Goal: Information Seeking & Learning: Learn about a topic

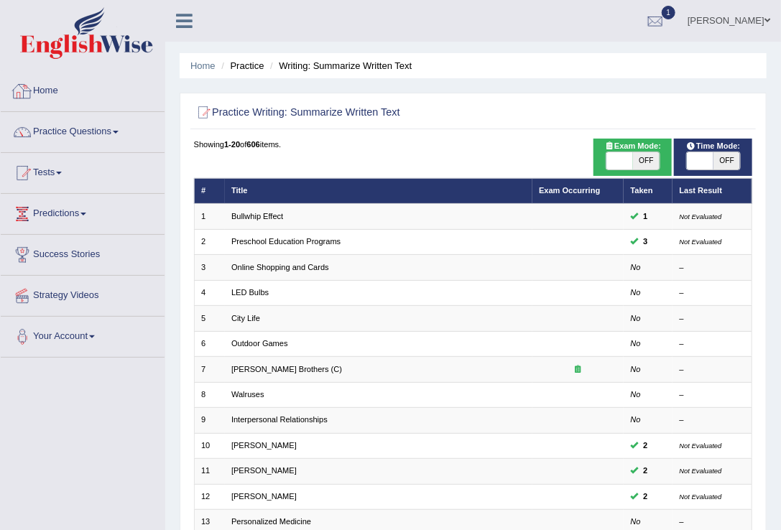
drag, startPoint x: 0, startPoint y: 0, endPoint x: 50, endPoint y: 87, distance: 100.4
click at [50, 87] on link "Home" at bounding box center [83, 89] width 164 height 36
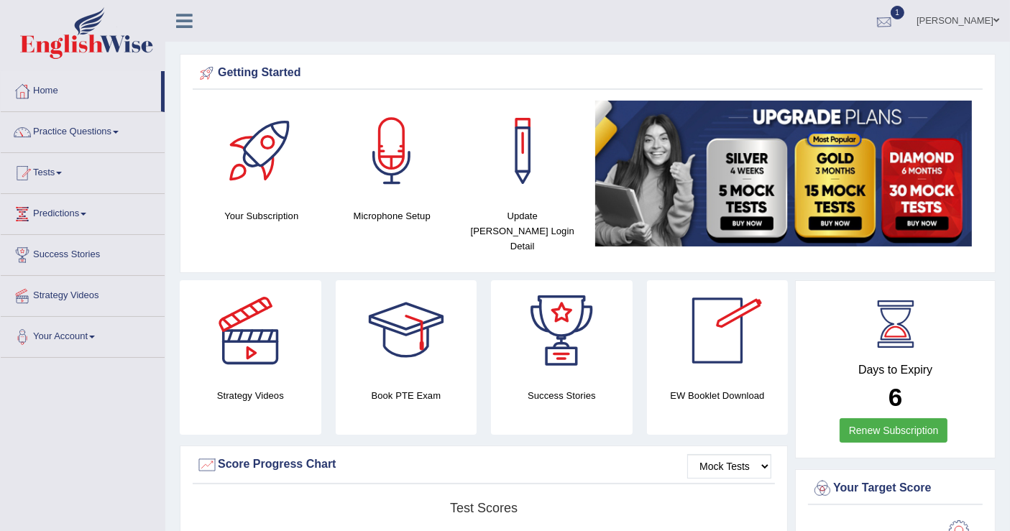
click at [780, 1] on link "1" at bounding box center [883, 18] width 43 height 37
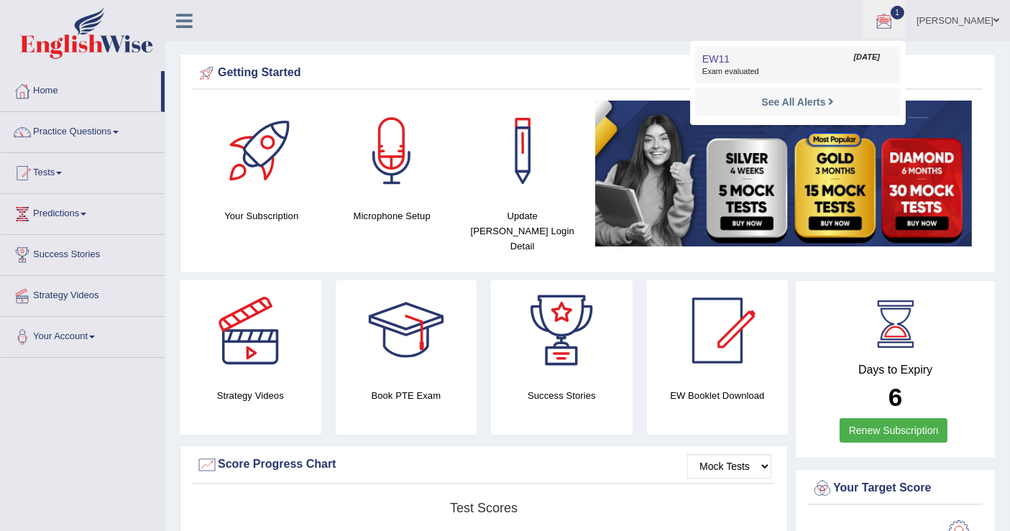
click at [780, 50] on link "EW11 Sep 26, 2025 Exam evaluated" at bounding box center [797, 65] width 198 height 30
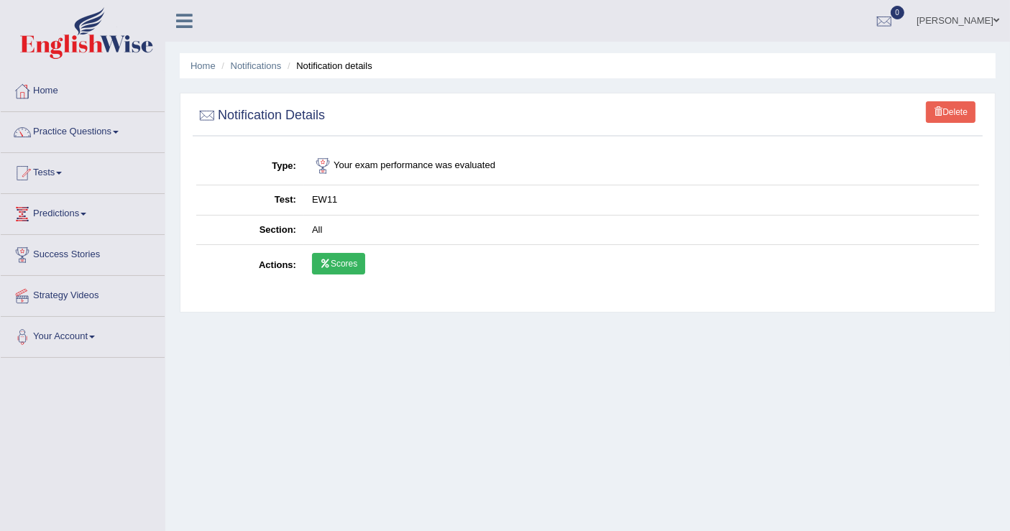
click at [359, 265] on link "Scores" at bounding box center [338, 264] width 53 height 22
click at [340, 267] on link "Scores" at bounding box center [338, 264] width 53 height 22
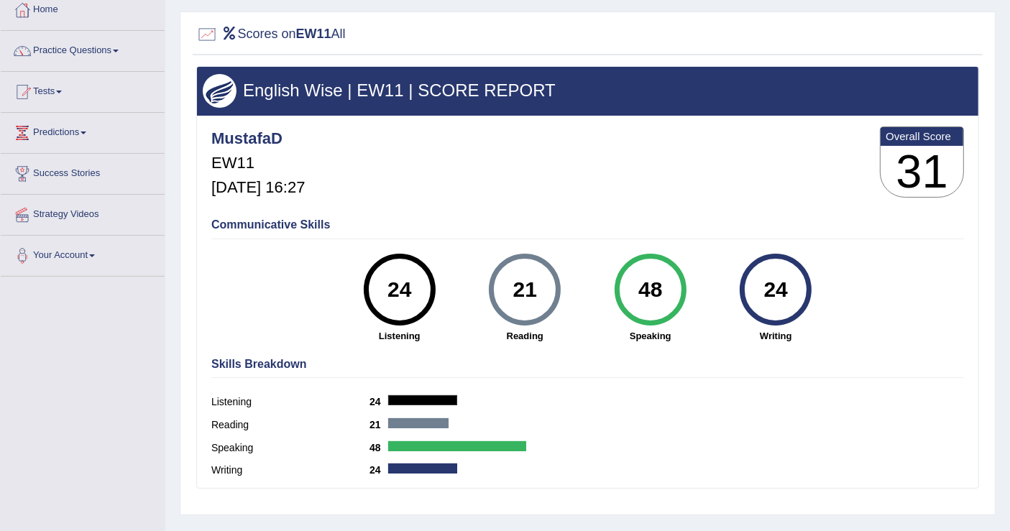
scroll to position [80, 0]
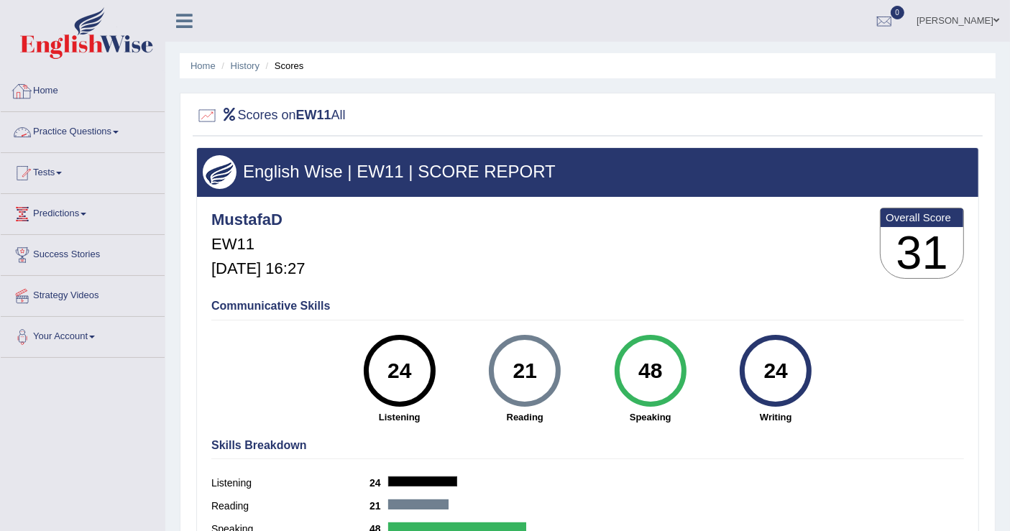
click at [39, 116] on link "Practice Questions" at bounding box center [83, 130] width 164 height 36
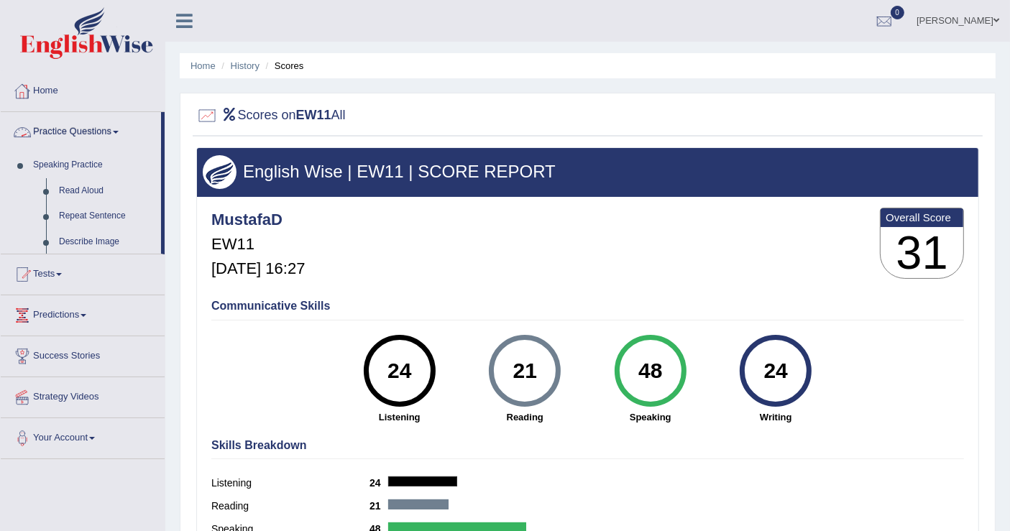
click at [39, 112] on link "Practice Questions" at bounding box center [81, 130] width 160 height 36
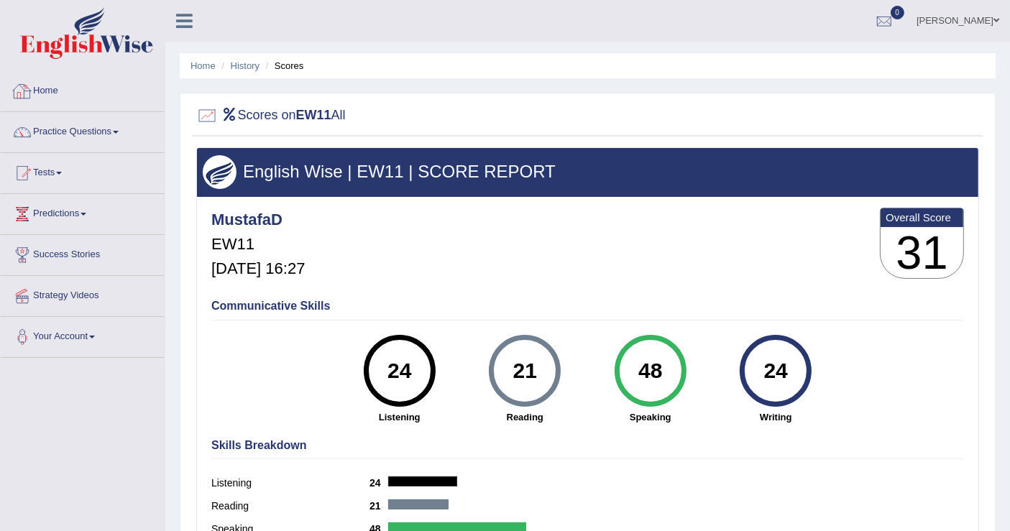
click at [40, 89] on link "Home" at bounding box center [83, 89] width 164 height 36
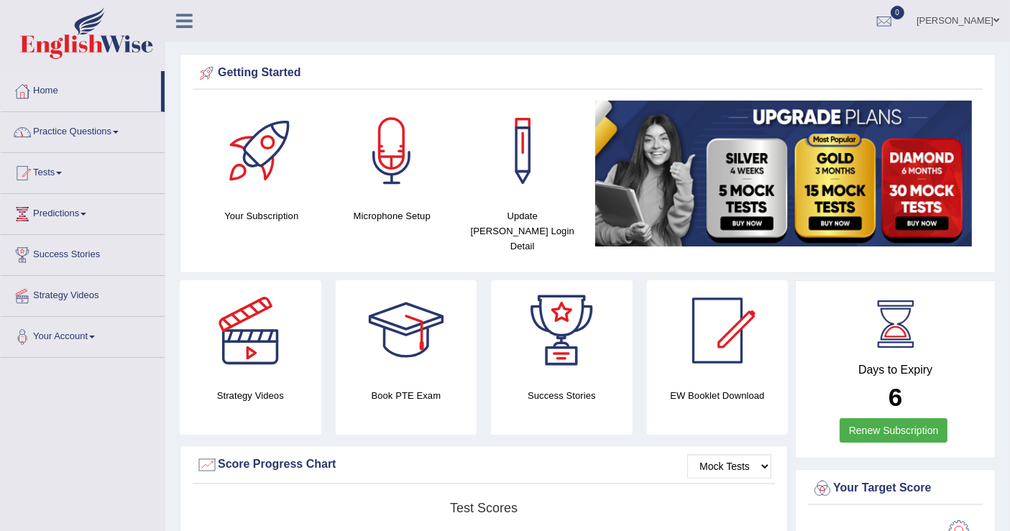
click at [60, 128] on link "Practice Questions" at bounding box center [83, 130] width 164 height 36
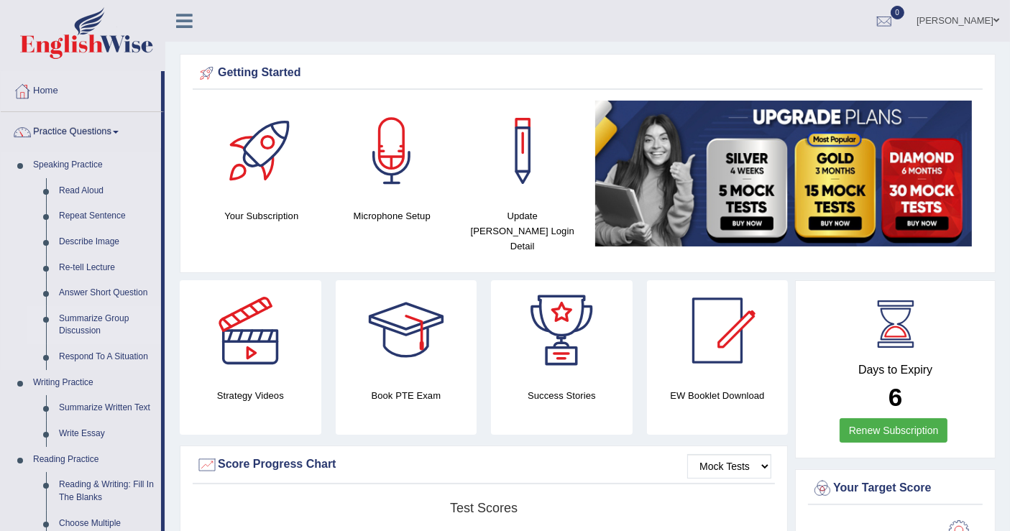
click at [95, 318] on link "Summarize Group Discussion" at bounding box center [106, 325] width 108 height 38
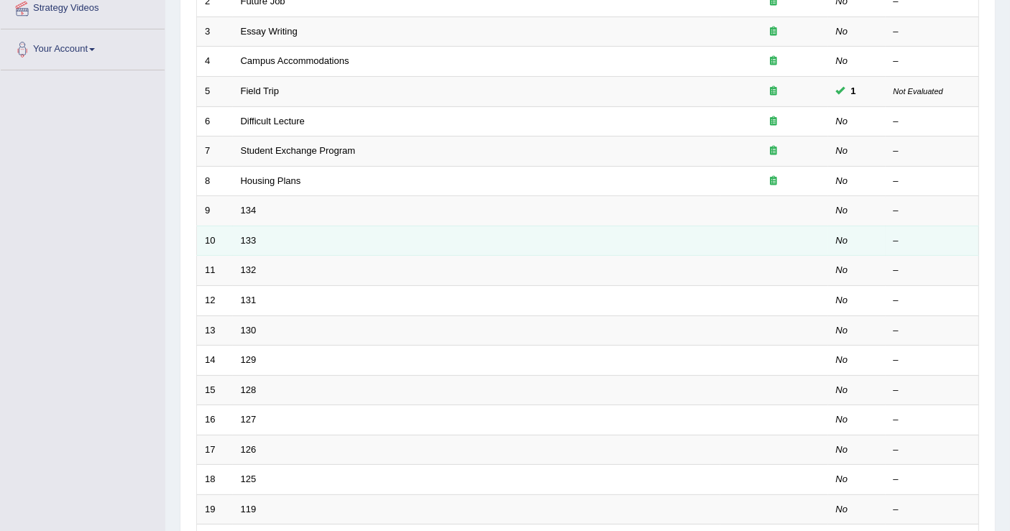
scroll to position [239, 0]
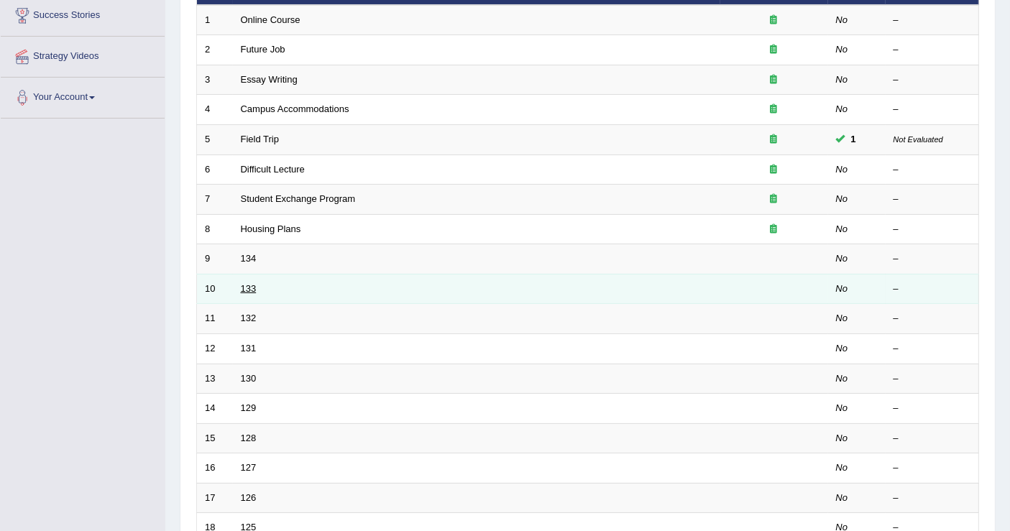
click at [252, 283] on link "133" at bounding box center [249, 288] width 16 height 11
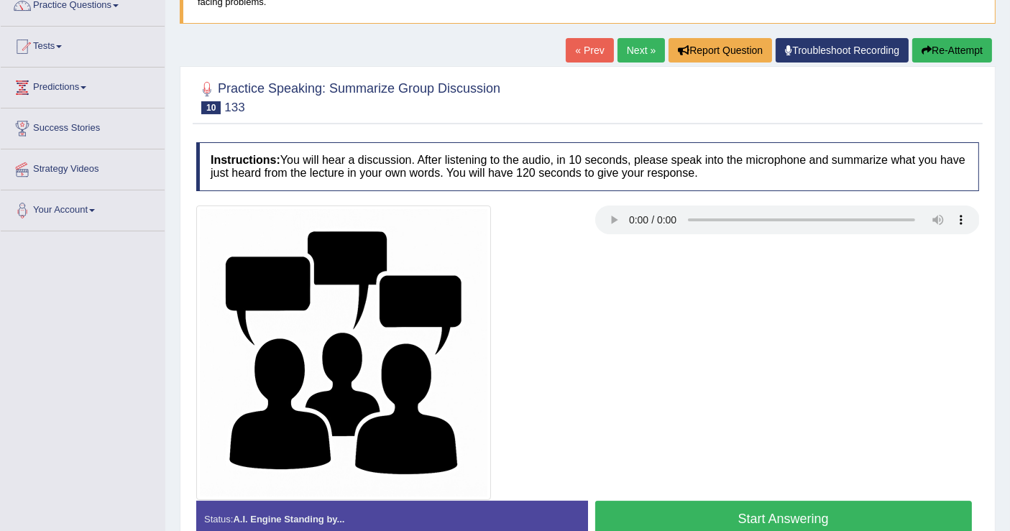
scroll to position [160, 0]
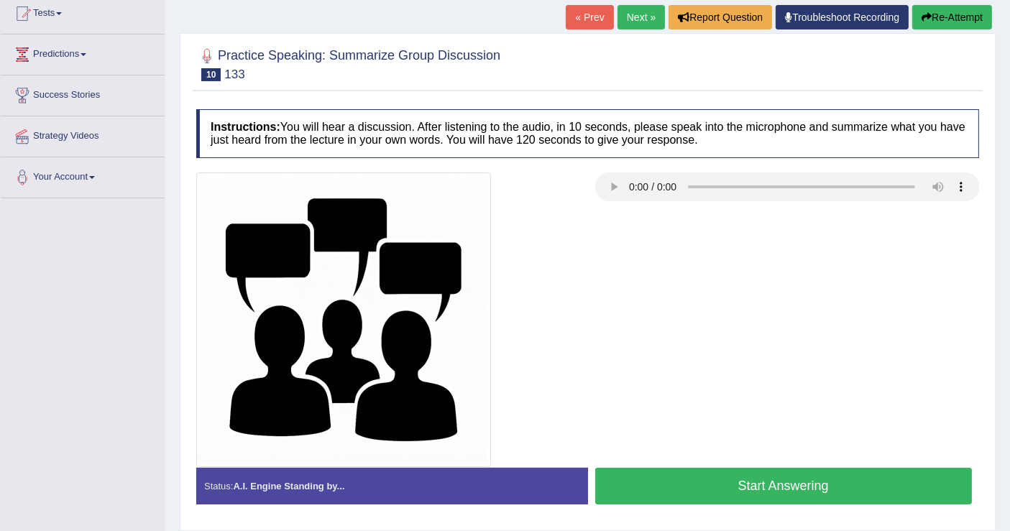
click at [839, 492] on button "Start Answering" at bounding box center [783, 486] width 377 height 37
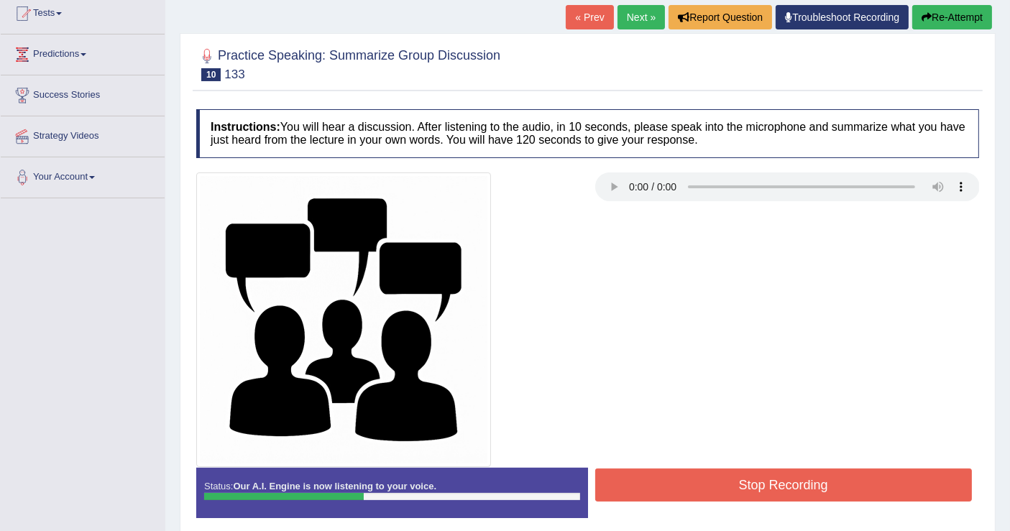
click at [844, 491] on button "Stop Recording" at bounding box center [783, 484] width 377 height 33
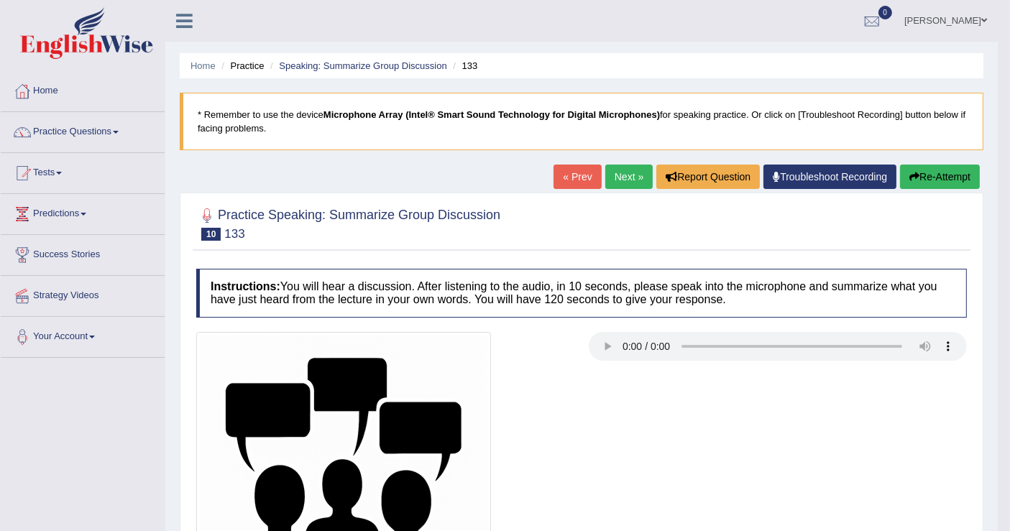
scroll to position [0, 0]
click at [923, 185] on button "Re-Attempt" at bounding box center [940, 177] width 80 height 24
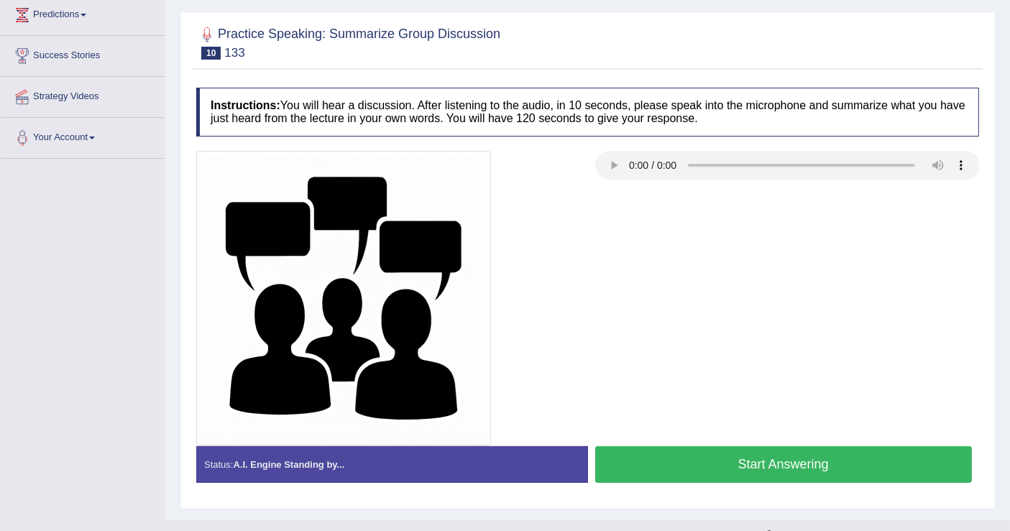
scroll to position [223, 0]
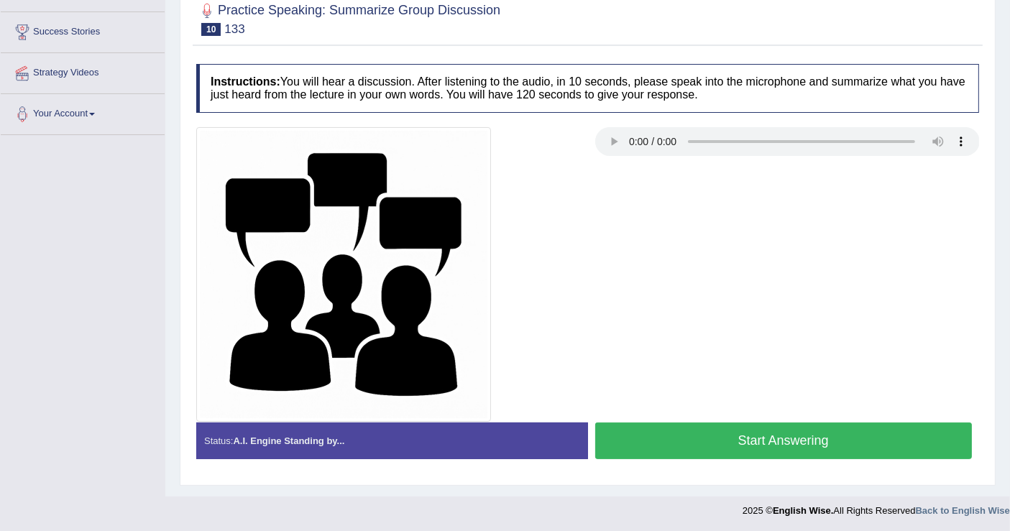
click at [772, 434] on button "Start Answering" at bounding box center [783, 440] width 377 height 37
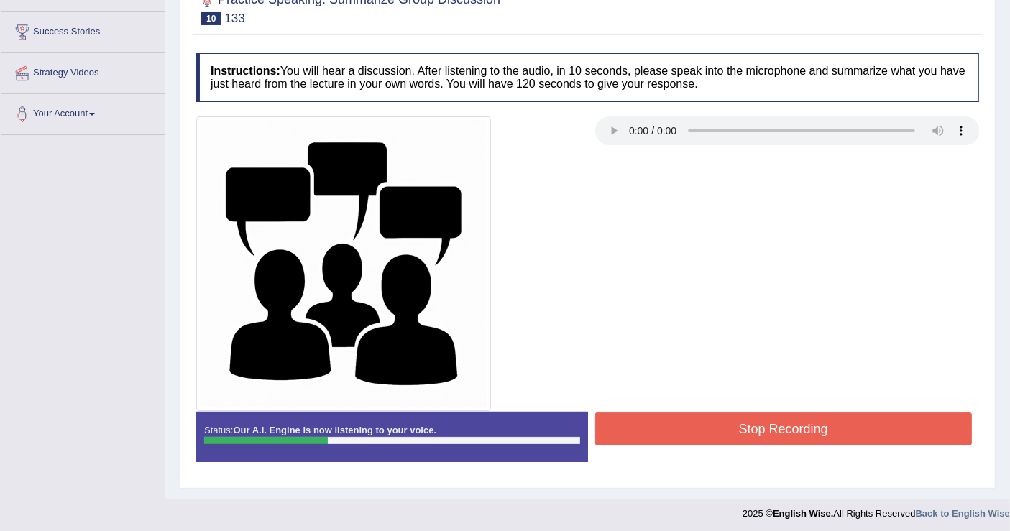
click at [717, 425] on button "Stop Recording" at bounding box center [783, 428] width 377 height 33
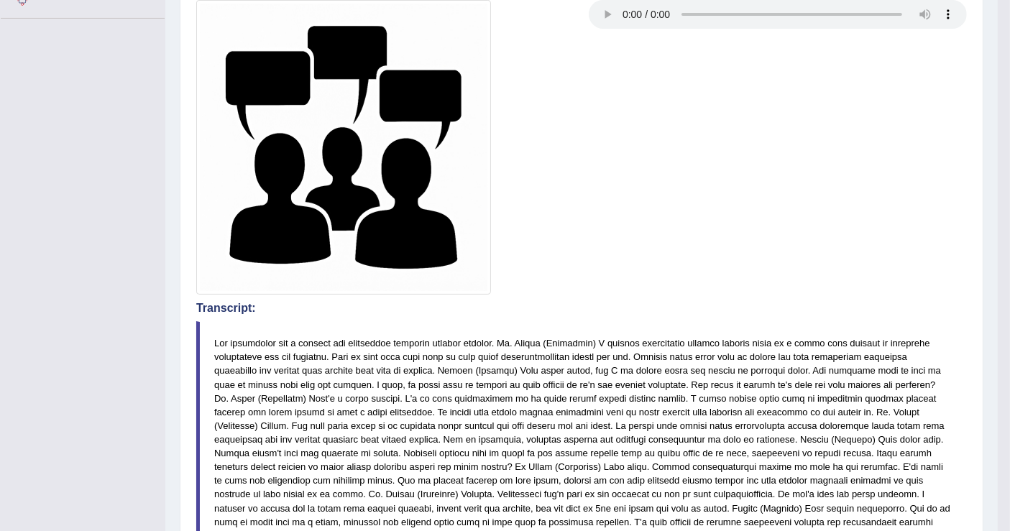
scroll to position [113, 0]
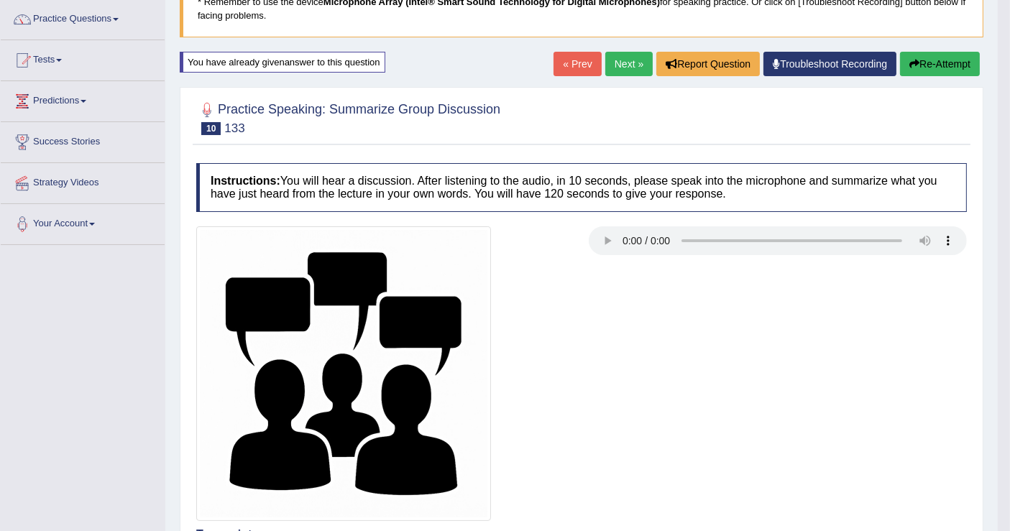
click at [614, 58] on link "Next »" at bounding box center [628, 64] width 47 height 24
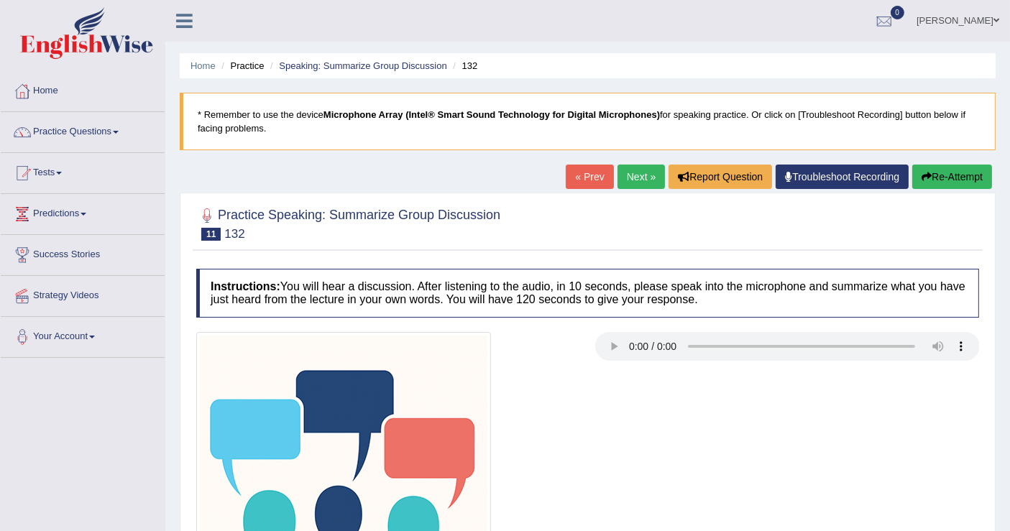
click at [636, 185] on link "Next »" at bounding box center [640, 177] width 47 height 24
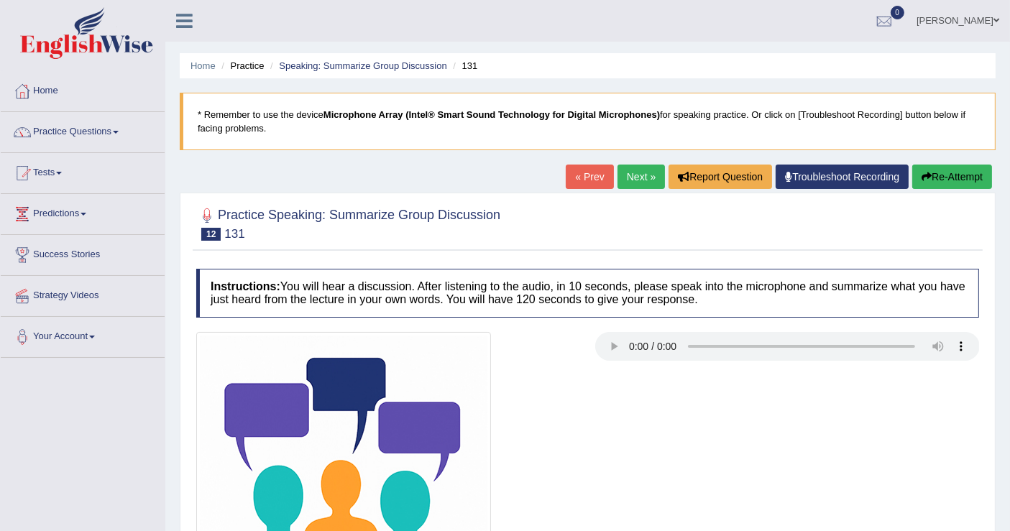
click at [643, 183] on link "Next »" at bounding box center [640, 177] width 47 height 24
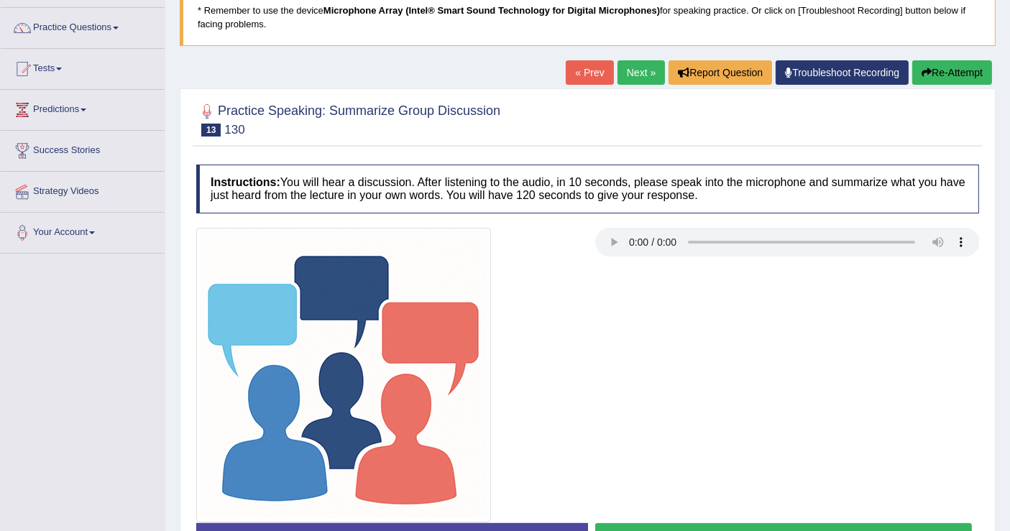
scroll to position [80, 0]
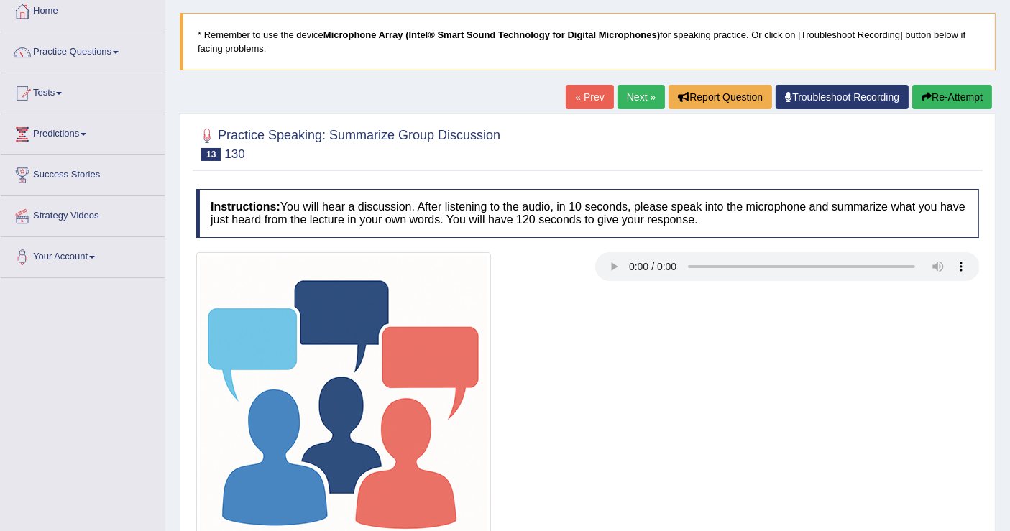
click at [627, 93] on link "Next »" at bounding box center [640, 97] width 47 height 24
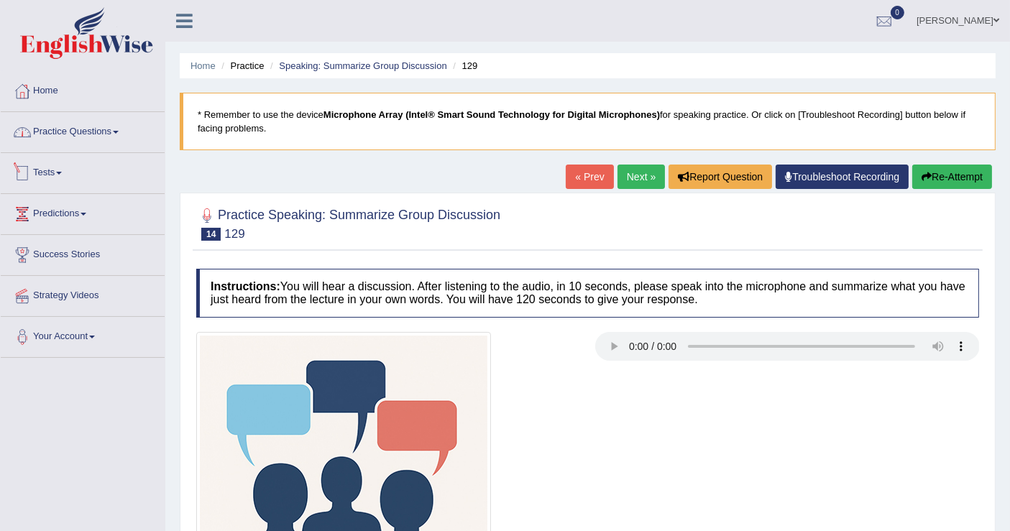
click at [126, 131] on link "Practice Questions" at bounding box center [83, 130] width 164 height 36
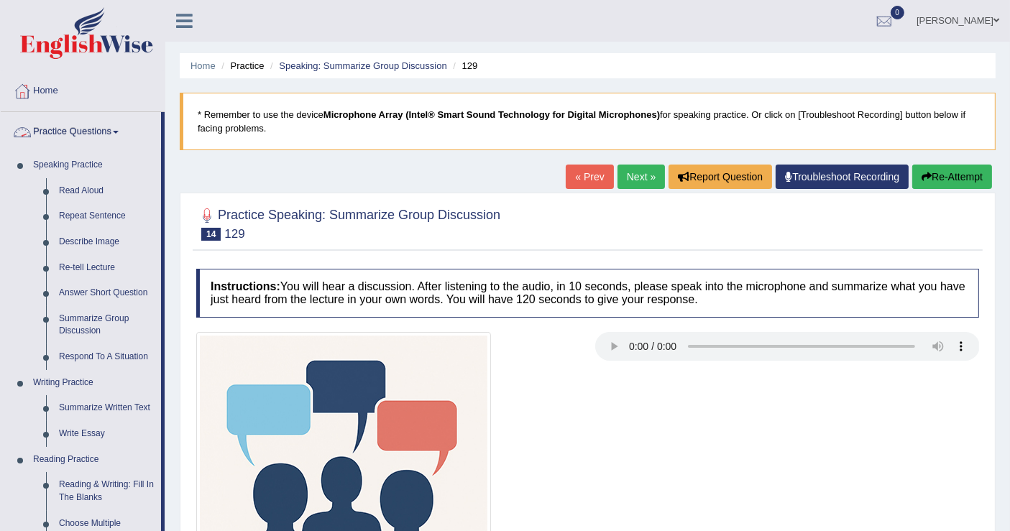
click at [122, 118] on link "Practice Questions" at bounding box center [81, 130] width 160 height 36
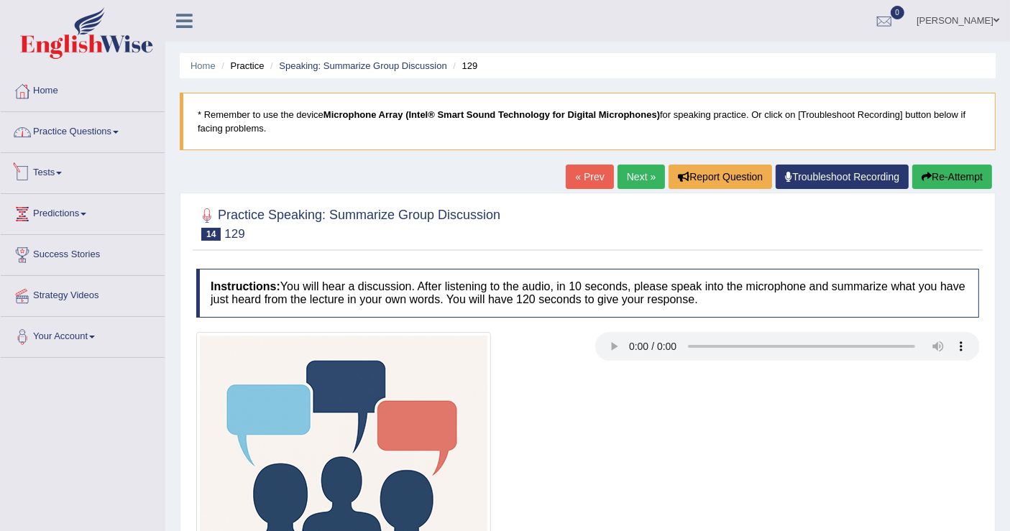
click at [124, 138] on link "Practice Questions" at bounding box center [83, 130] width 164 height 36
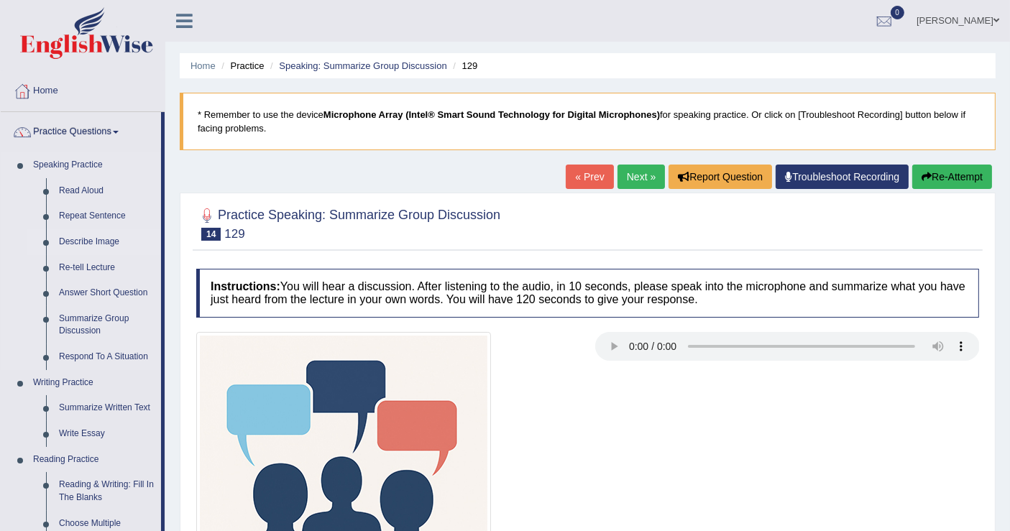
click at [91, 246] on link "Describe Image" at bounding box center [106, 242] width 108 height 26
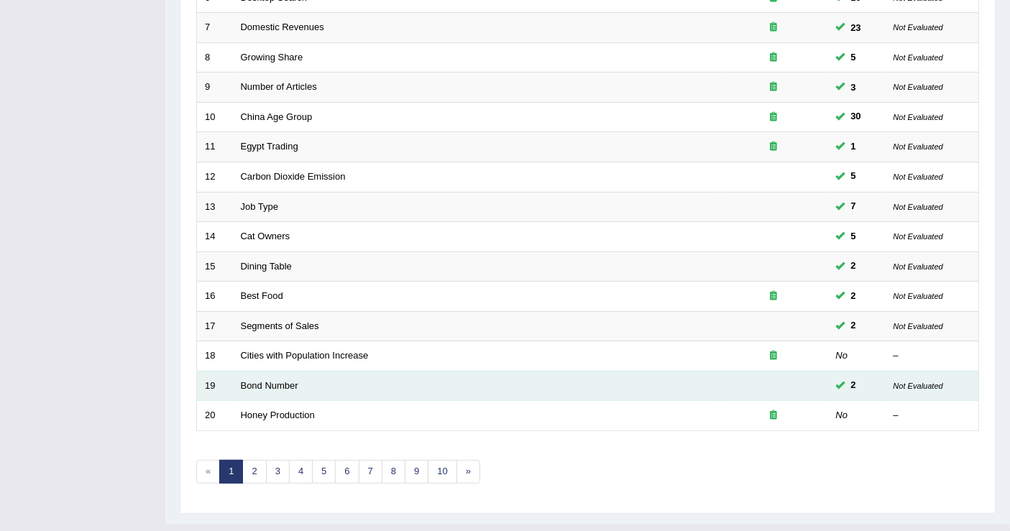
scroll to position [415, 0]
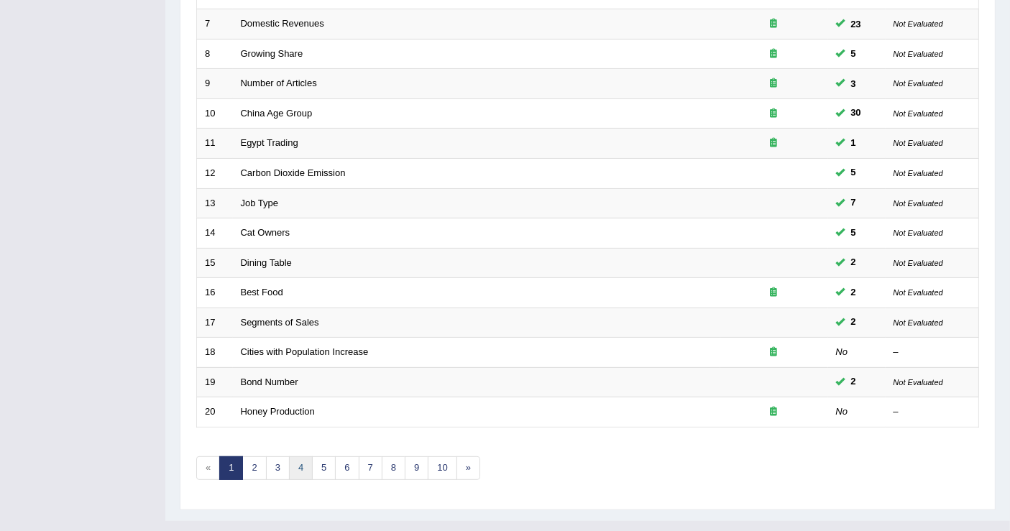
click at [295, 456] on link "4" at bounding box center [301, 468] width 24 height 24
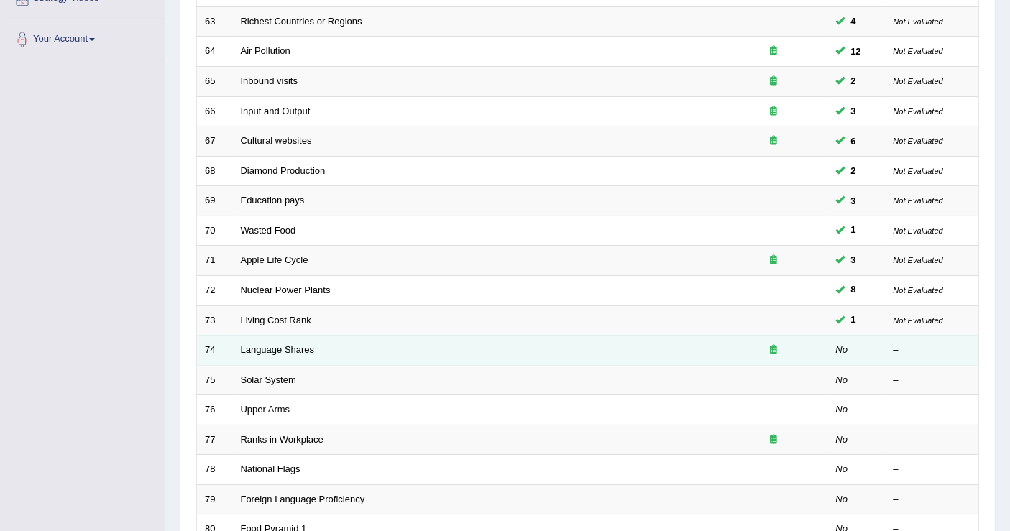
scroll to position [319, 0]
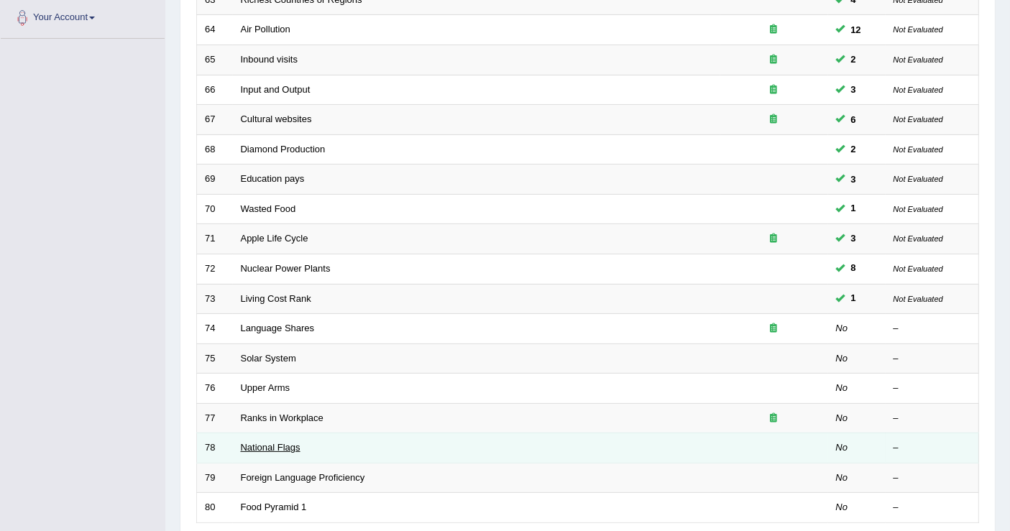
click at [279, 442] on link "National Flags" at bounding box center [271, 447] width 60 height 11
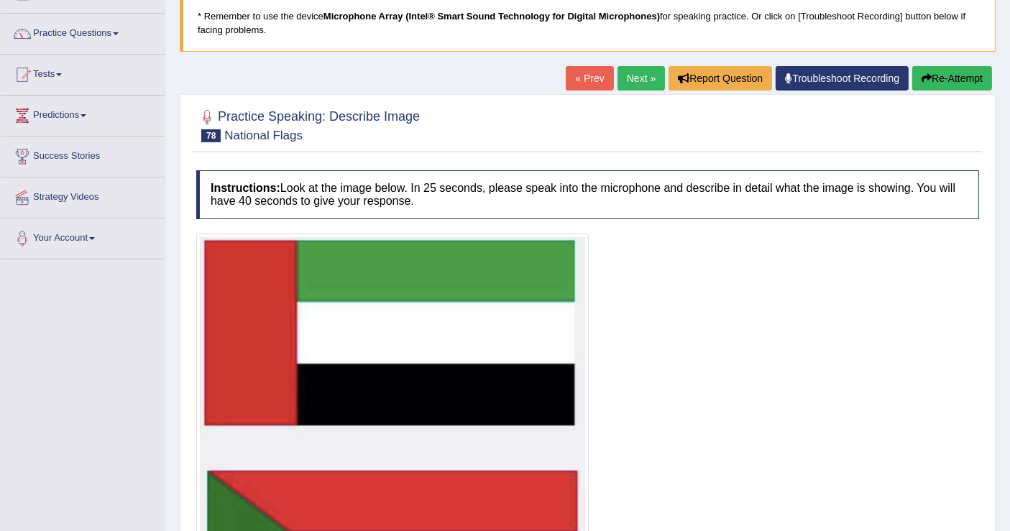
scroll to position [259, 0]
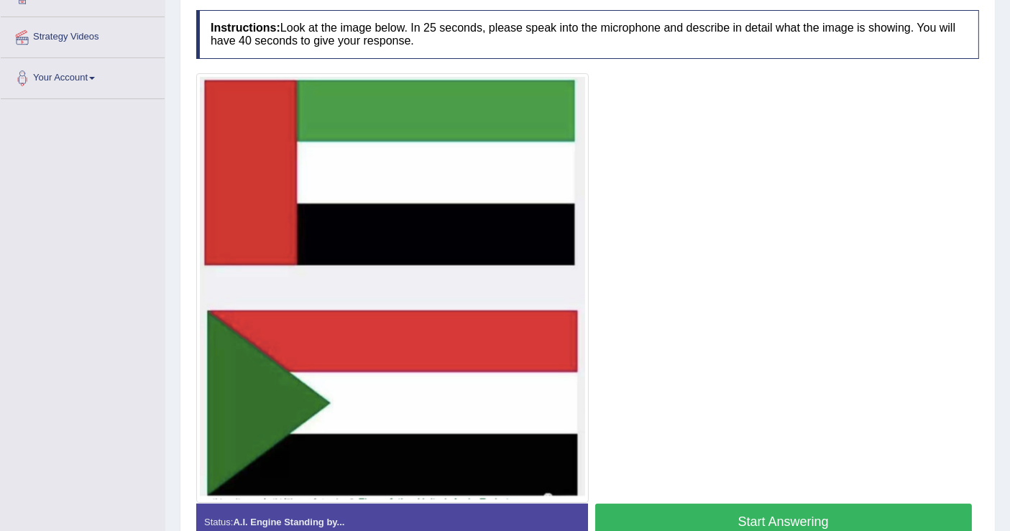
click at [765, 514] on button "Start Answering" at bounding box center [783, 522] width 377 height 37
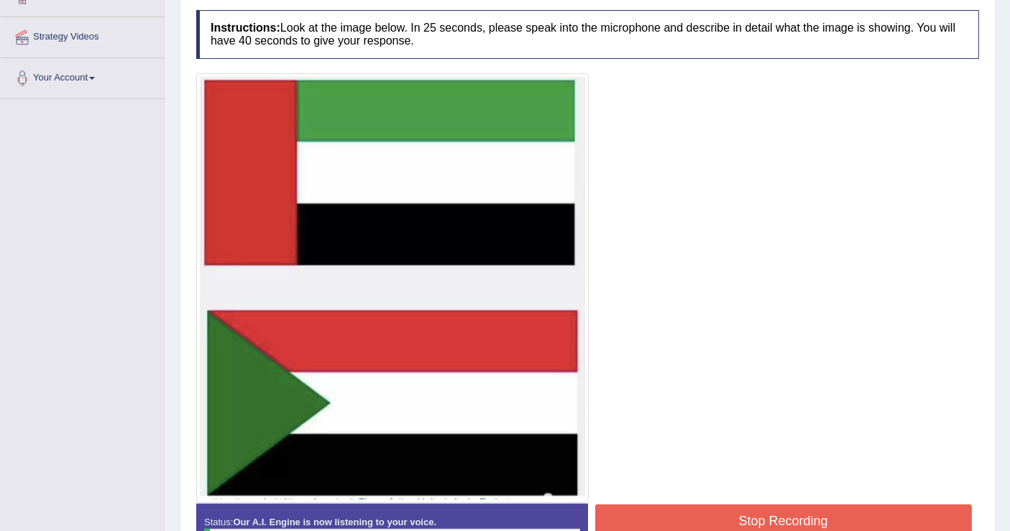
click at [765, 514] on button "Stop Recording" at bounding box center [783, 520] width 377 height 33
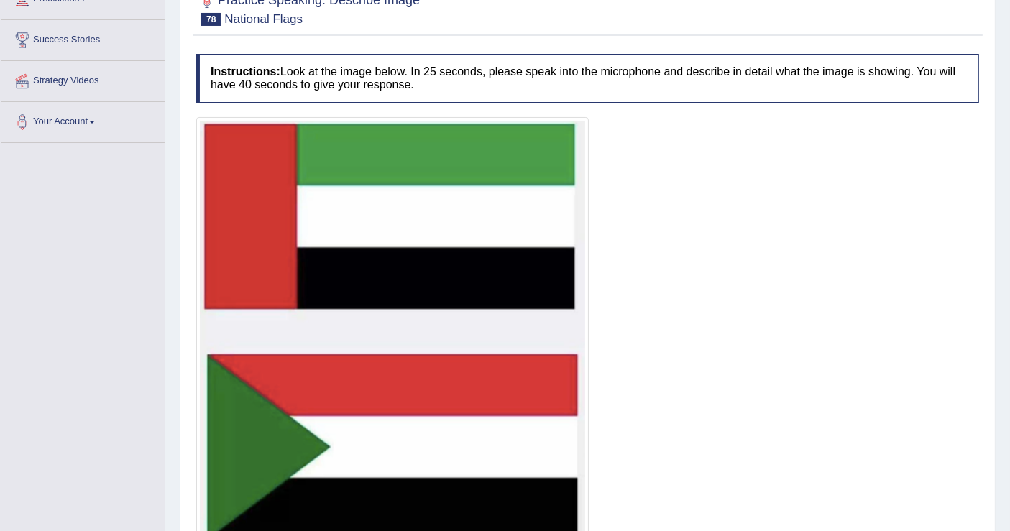
scroll to position [437, 0]
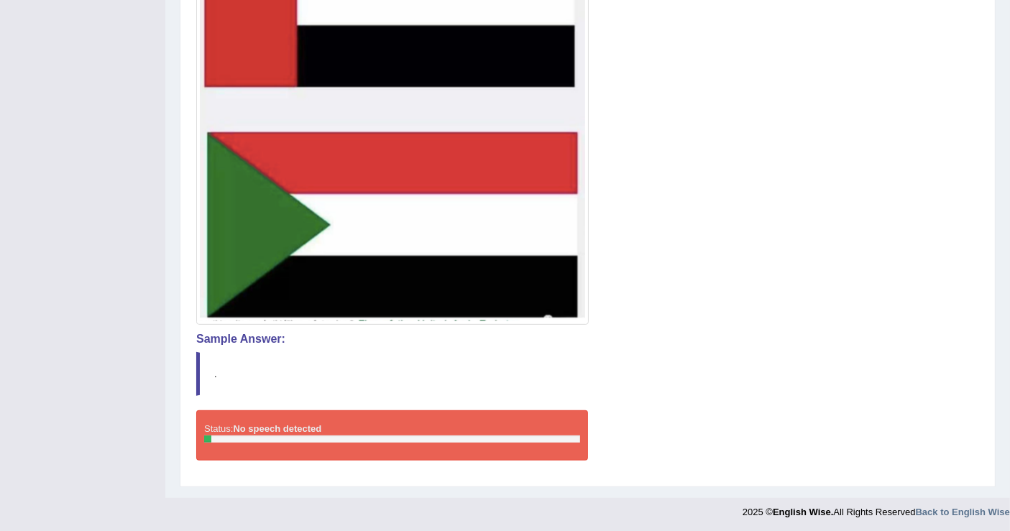
click at [439, 376] on blockquote "." at bounding box center [587, 374] width 782 height 44
click at [699, 282] on div at bounding box center [587, 110] width 782 height 430
click at [294, 185] on img at bounding box center [392, 110] width 385 height 422
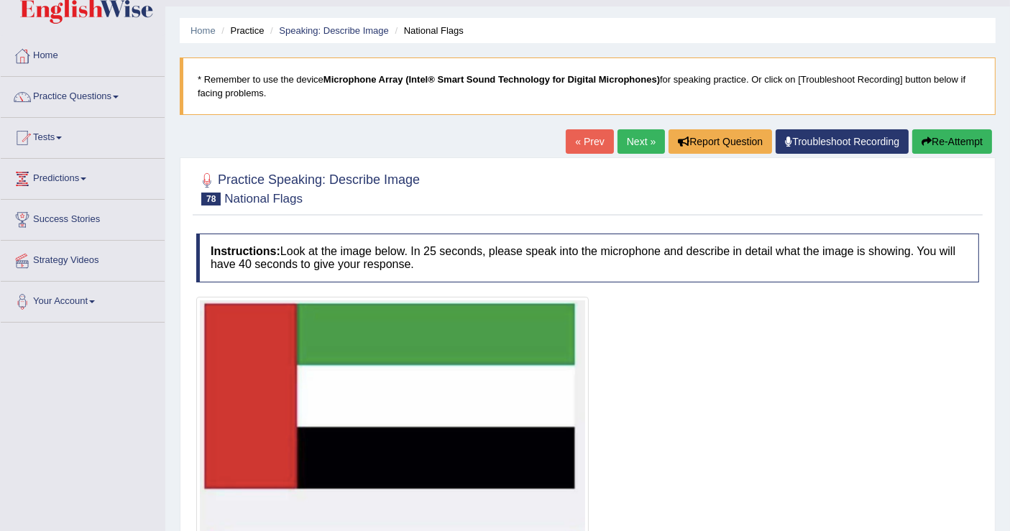
scroll to position [0, 0]
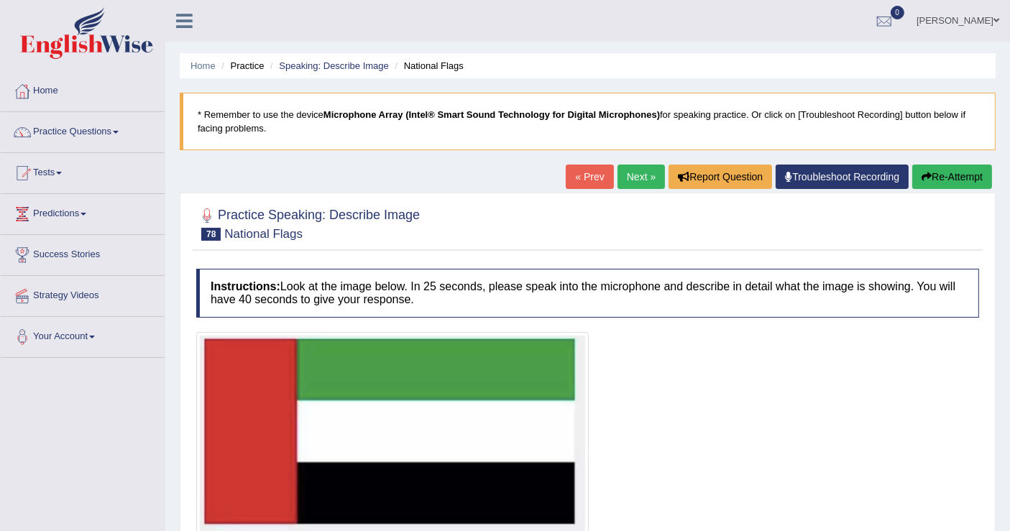
click at [928, 169] on button "Re-Attempt" at bounding box center [952, 177] width 80 height 24
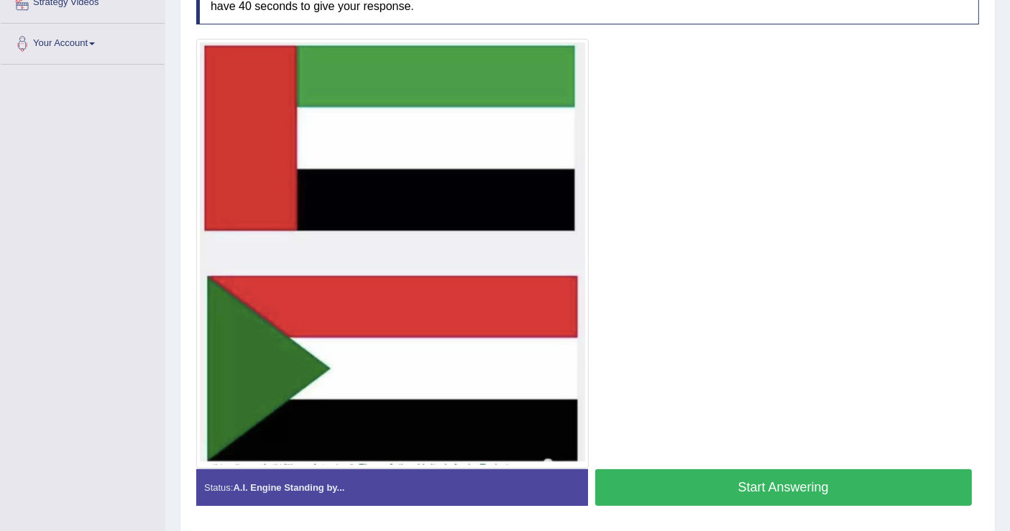
scroll to position [338, 0]
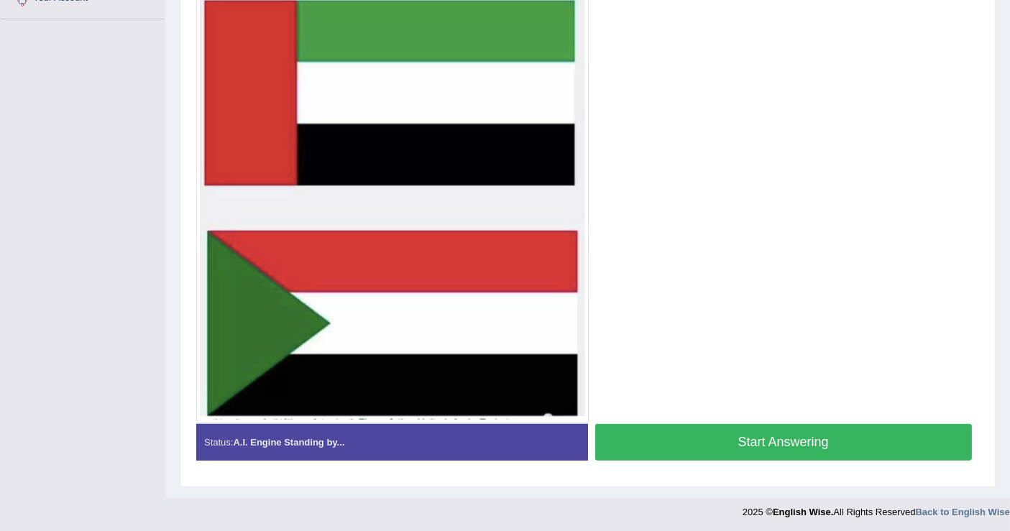
click at [786, 433] on button "Start Answering" at bounding box center [783, 442] width 377 height 37
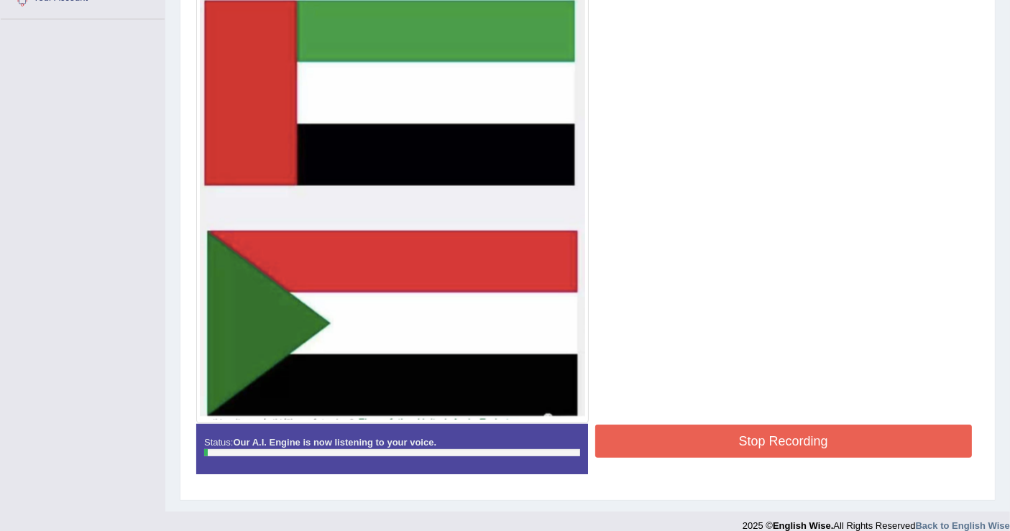
scroll to position [259, 0]
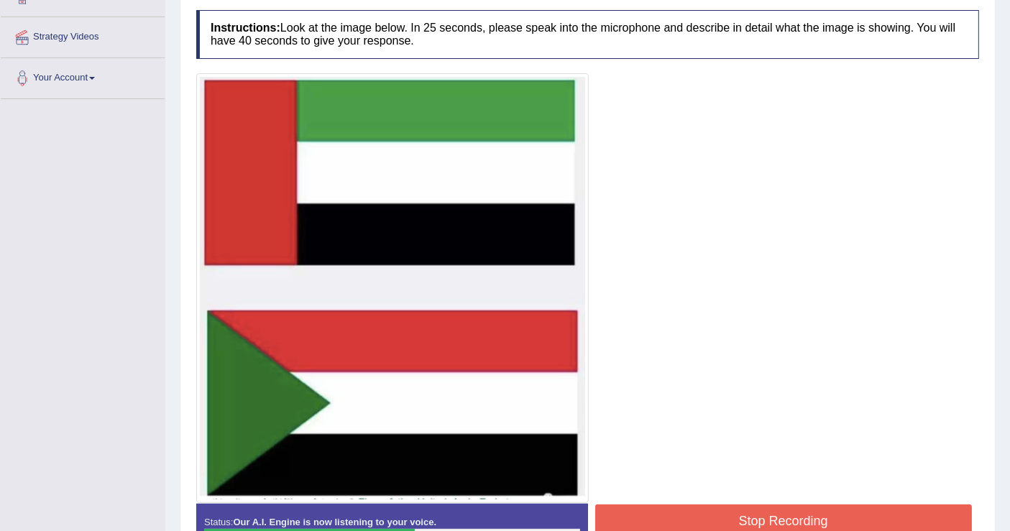
click at [770, 530] on button "Stop Recording" at bounding box center [783, 520] width 377 height 33
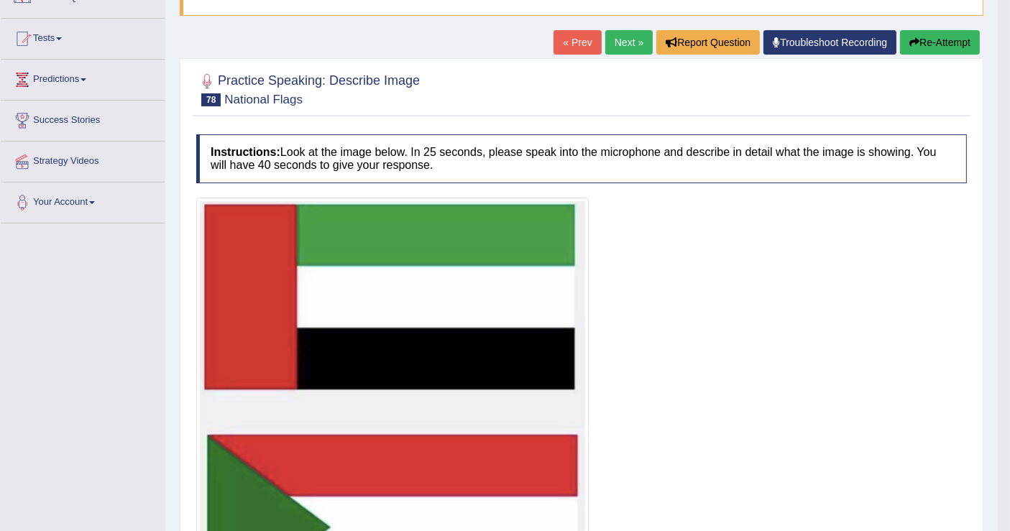
scroll to position [37, 0]
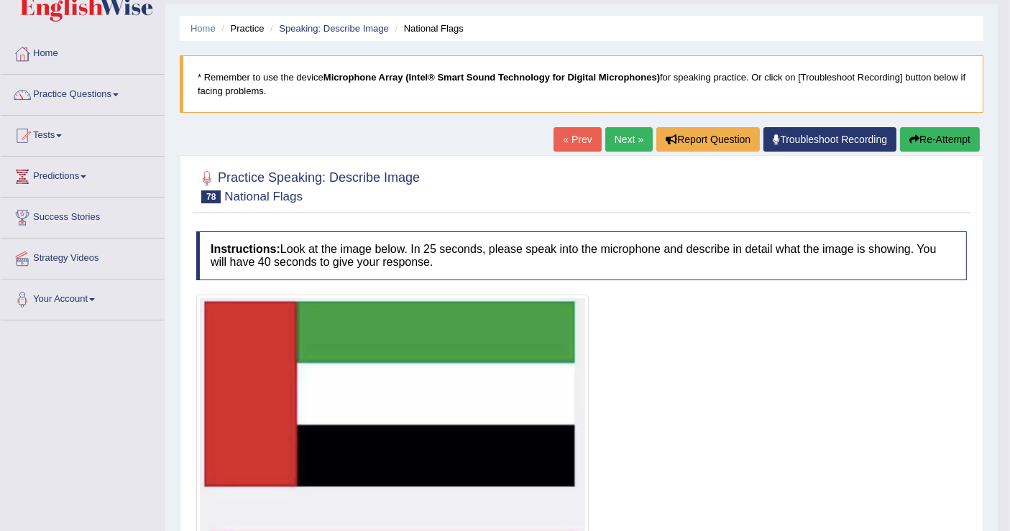
click at [950, 131] on button "Re-Attempt" at bounding box center [940, 139] width 80 height 24
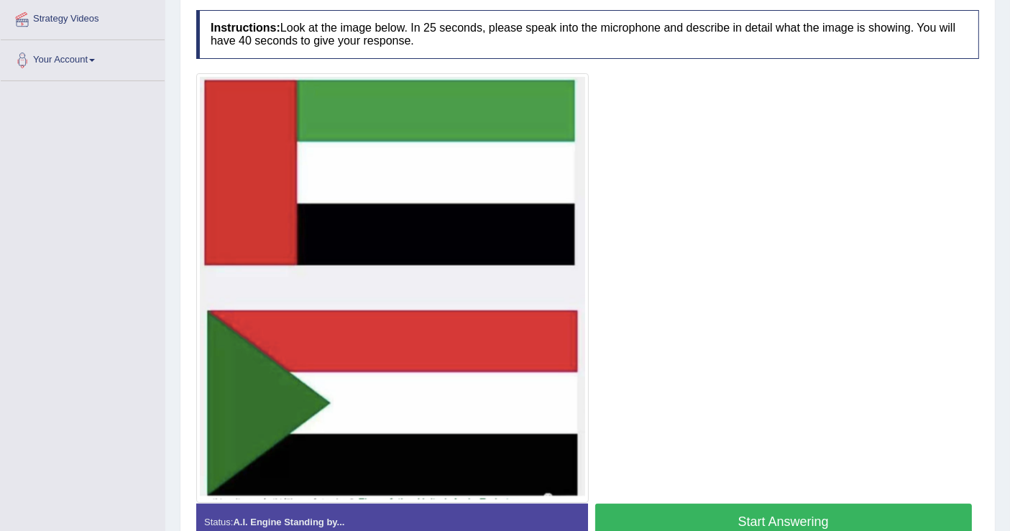
click at [794, 506] on button "Start Answering" at bounding box center [783, 522] width 377 height 37
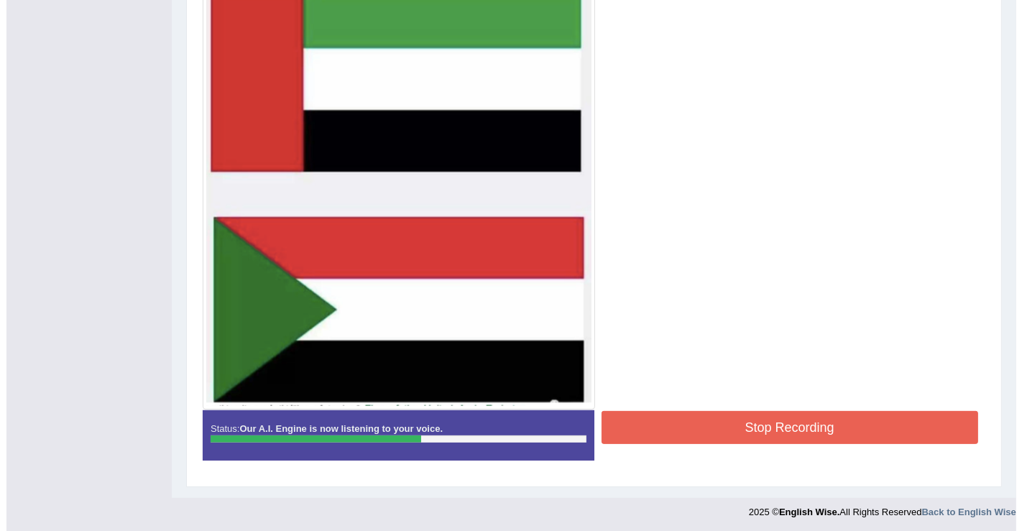
scroll to position [359, 0]
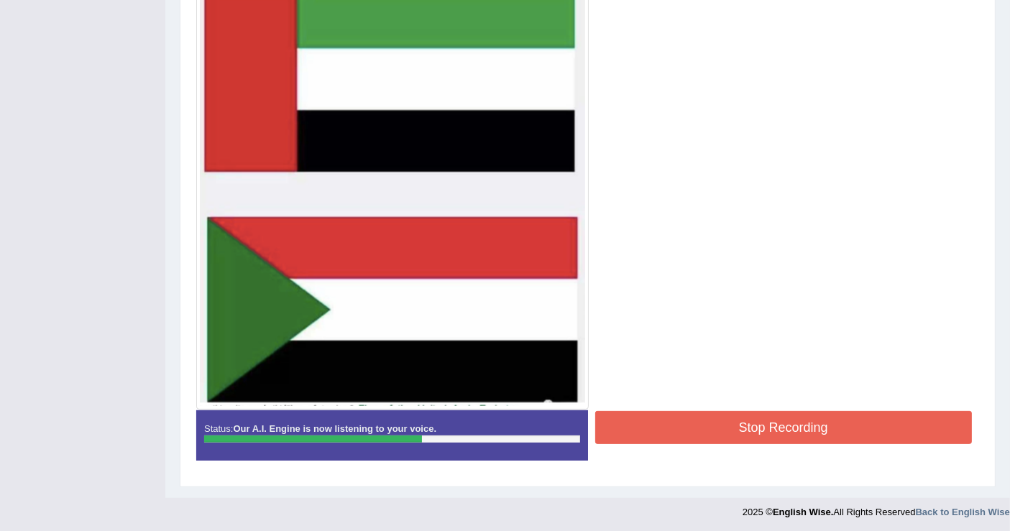
click at [720, 430] on button "Stop Recording" at bounding box center [783, 427] width 377 height 33
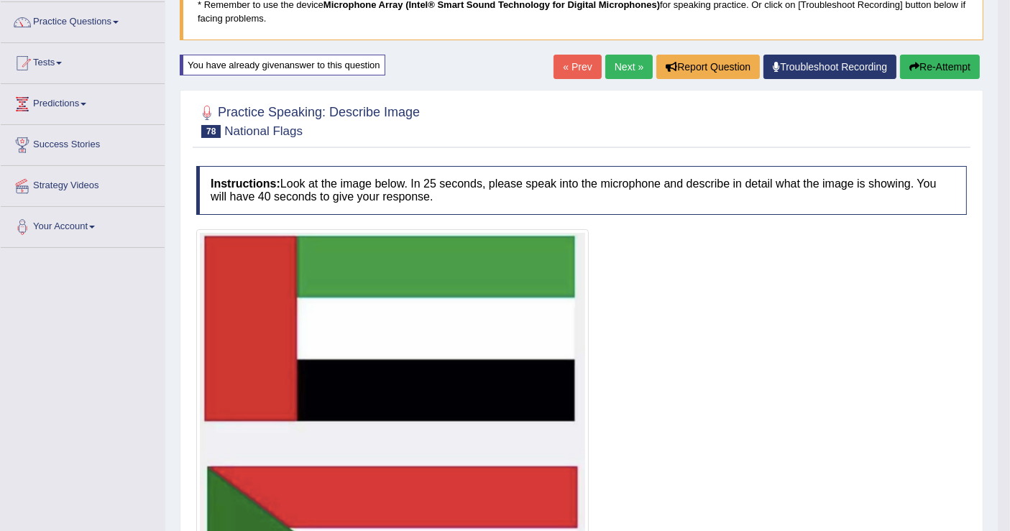
scroll to position [45, 0]
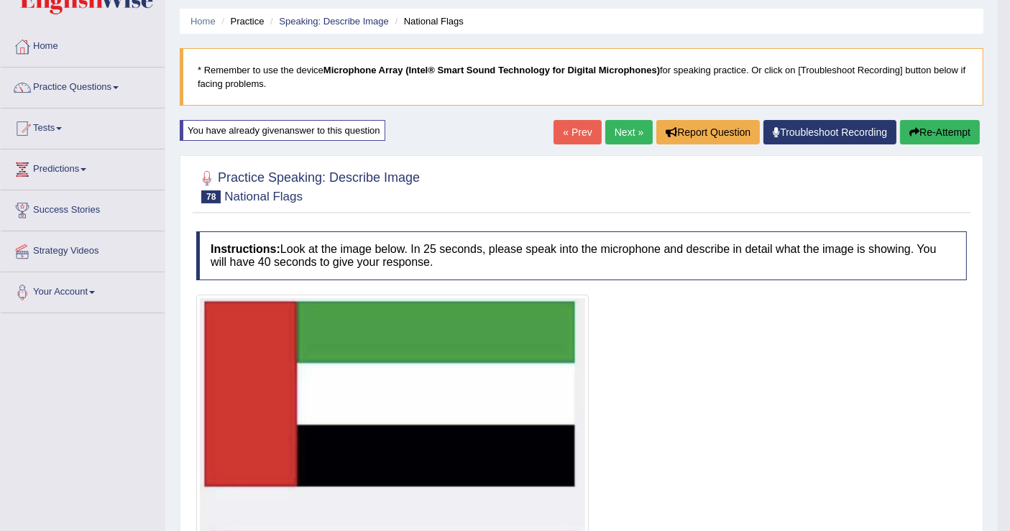
click at [903, 128] on button "Re-Attempt" at bounding box center [940, 132] width 80 height 24
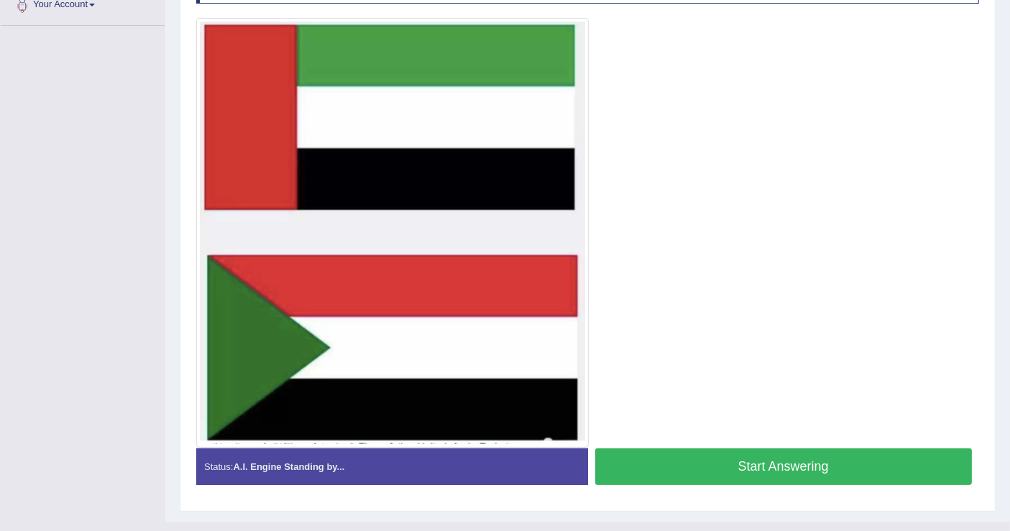
scroll to position [356, 0]
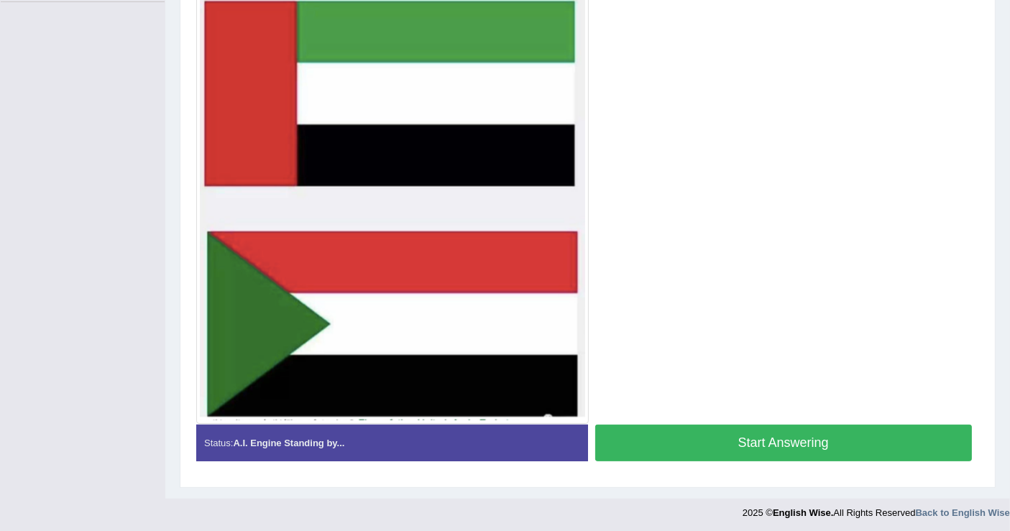
click at [737, 435] on button "Start Answering" at bounding box center [783, 443] width 377 height 37
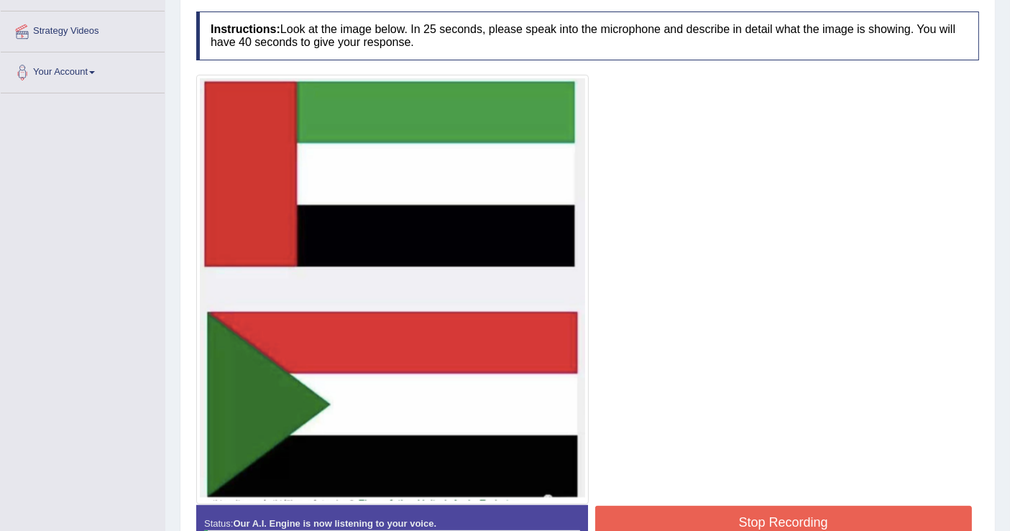
scroll to position [266, 0]
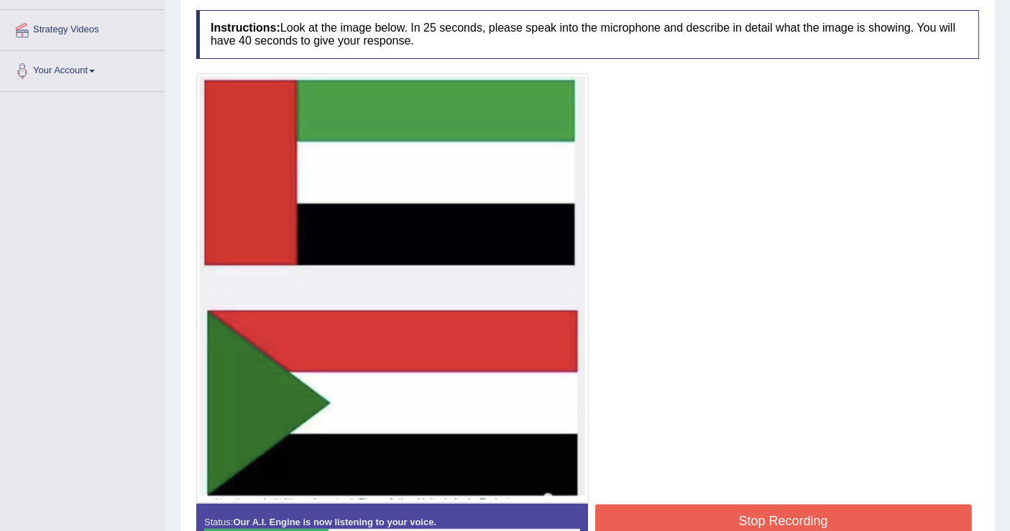
click at [722, 509] on button "Stop Recording" at bounding box center [783, 520] width 377 height 33
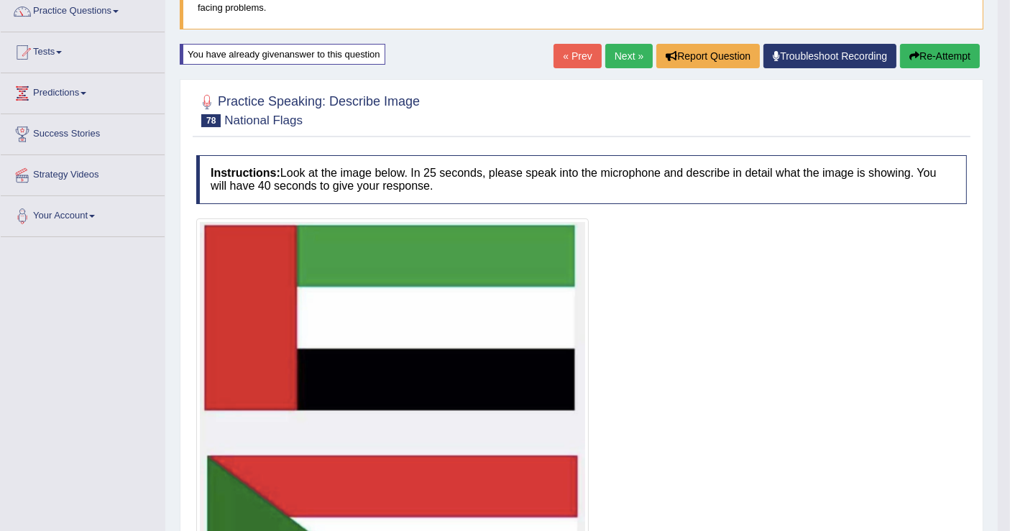
scroll to position [12, 0]
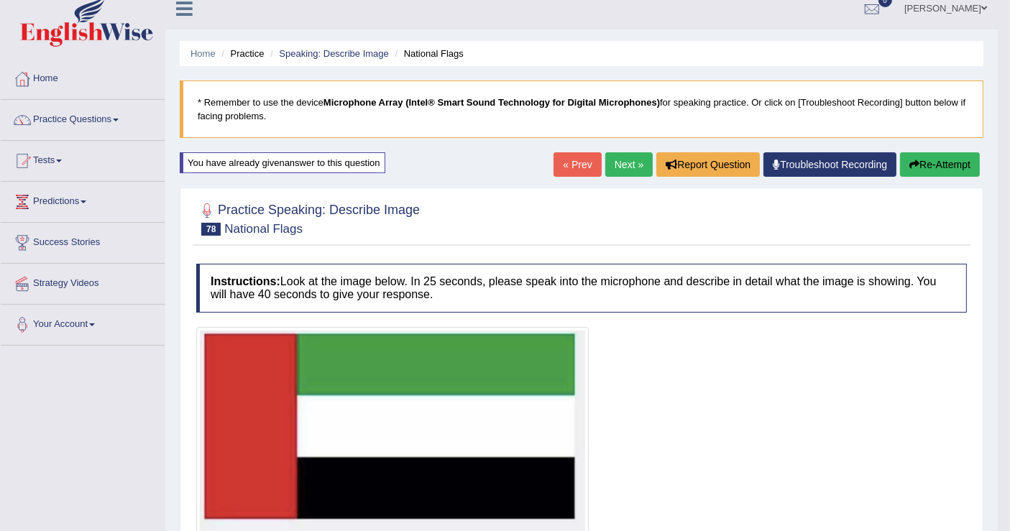
click at [951, 160] on button "Re-Attempt" at bounding box center [940, 164] width 80 height 24
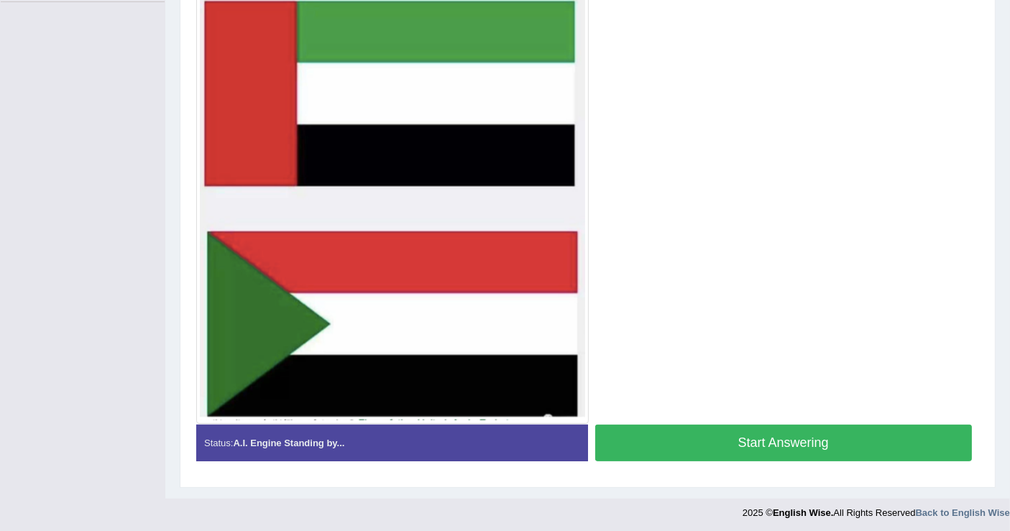
click at [811, 425] on button "Start Answering" at bounding box center [783, 443] width 377 height 37
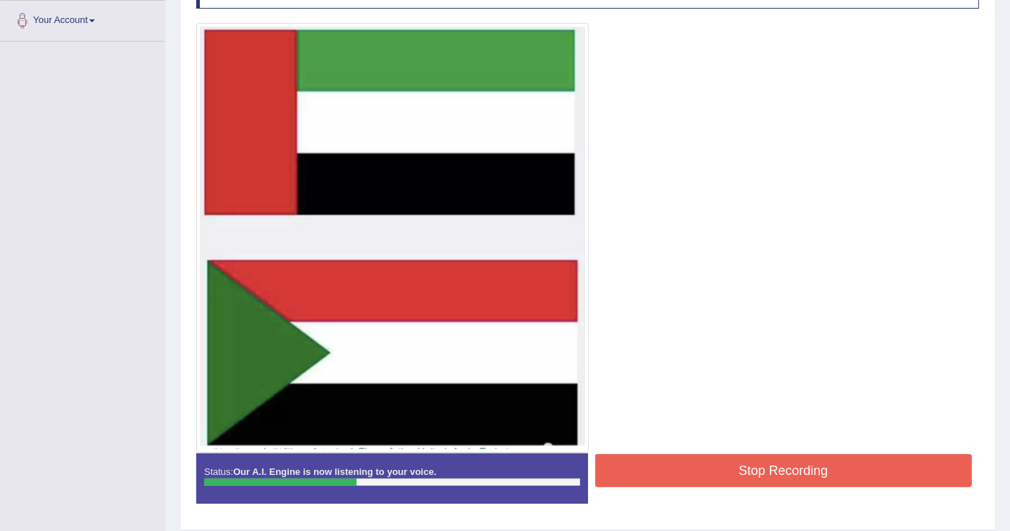
scroll to position [359, 0]
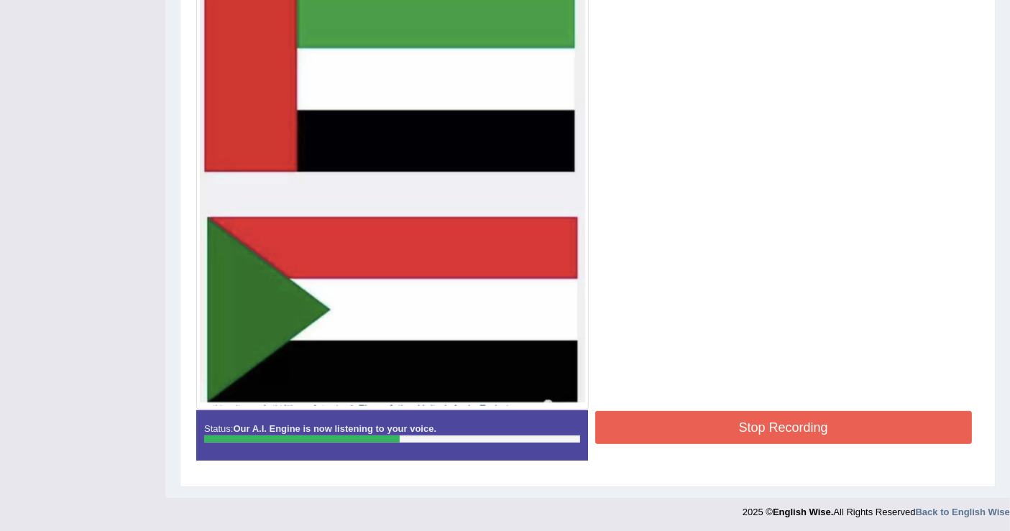
click at [818, 417] on button "Stop Recording" at bounding box center [783, 427] width 377 height 33
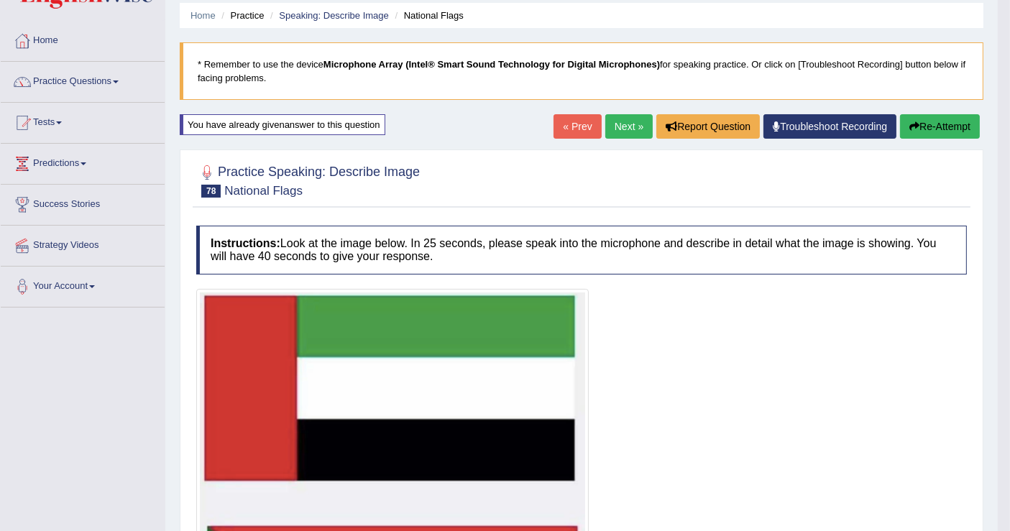
scroll to position [45, 0]
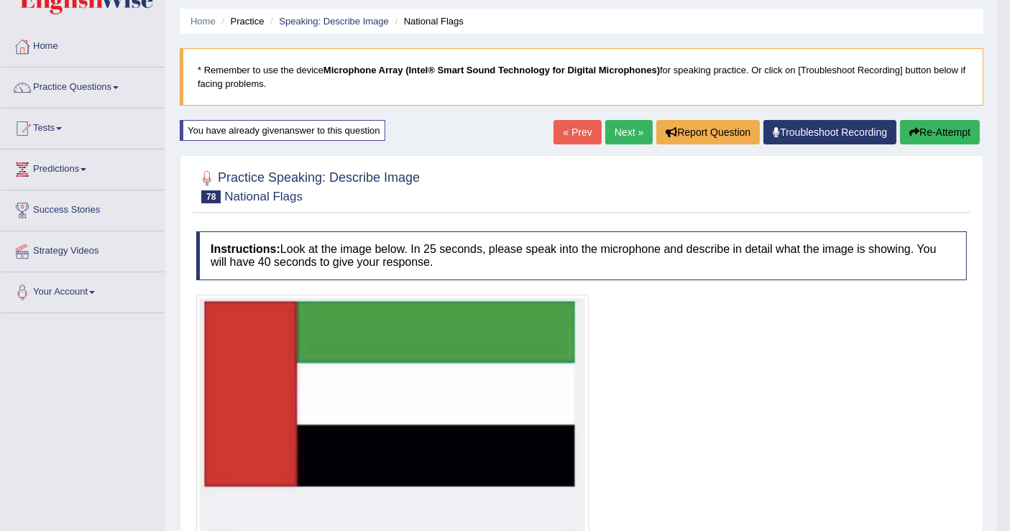
click at [931, 139] on button "Re-Attempt" at bounding box center [940, 132] width 80 height 24
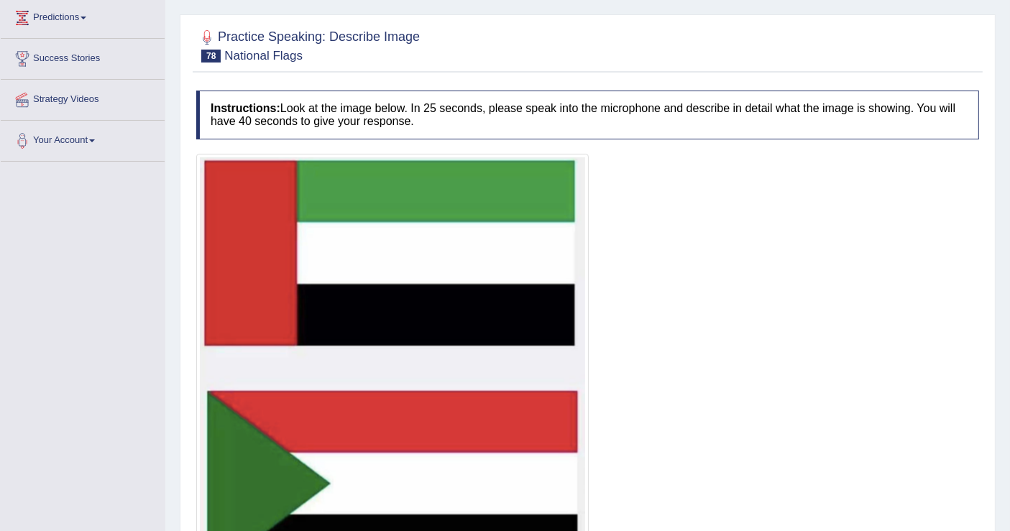
scroll to position [276, 0]
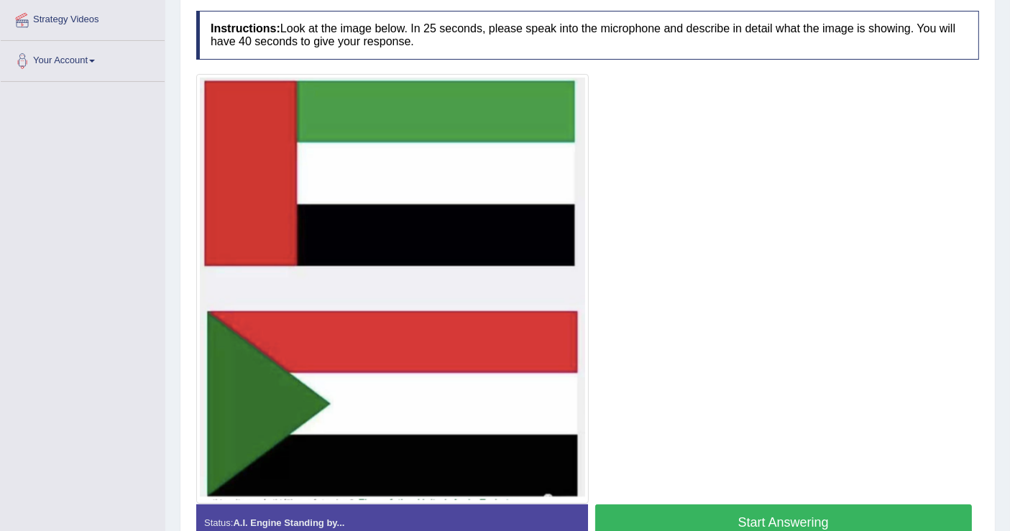
click at [858, 517] on button "Start Answering" at bounding box center [783, 522] width 377 height 37
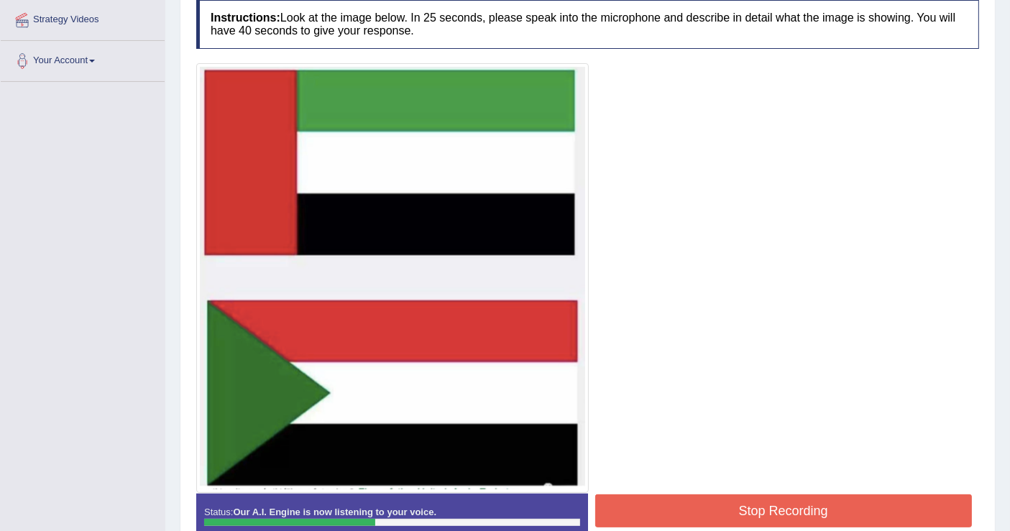
click at [858, 517] on button "Stop Recording" at bounding box center [783, 510] width 377 height 33
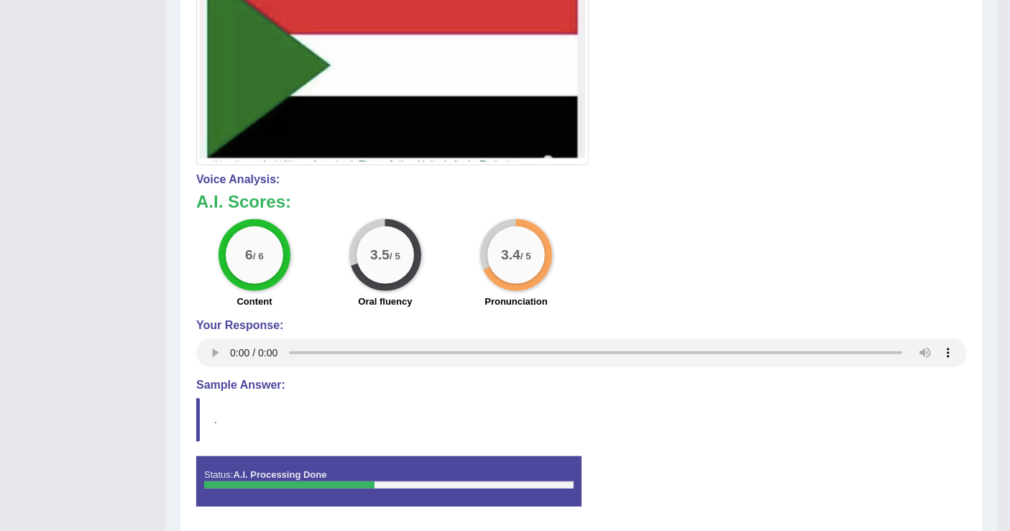
scroll to position [125, 0]
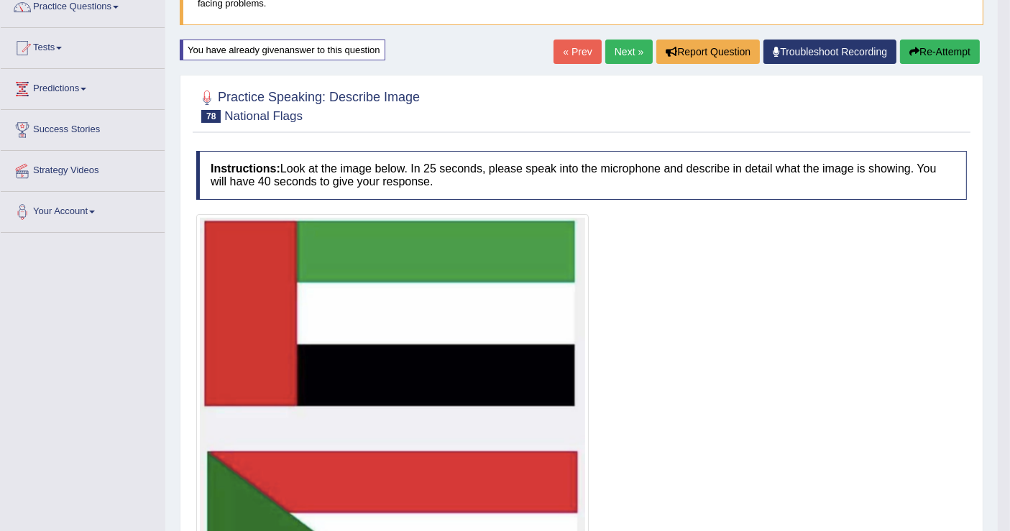
click at [627, 56] on link "Next »" at bounding box center [628, 52] width 47 height 24
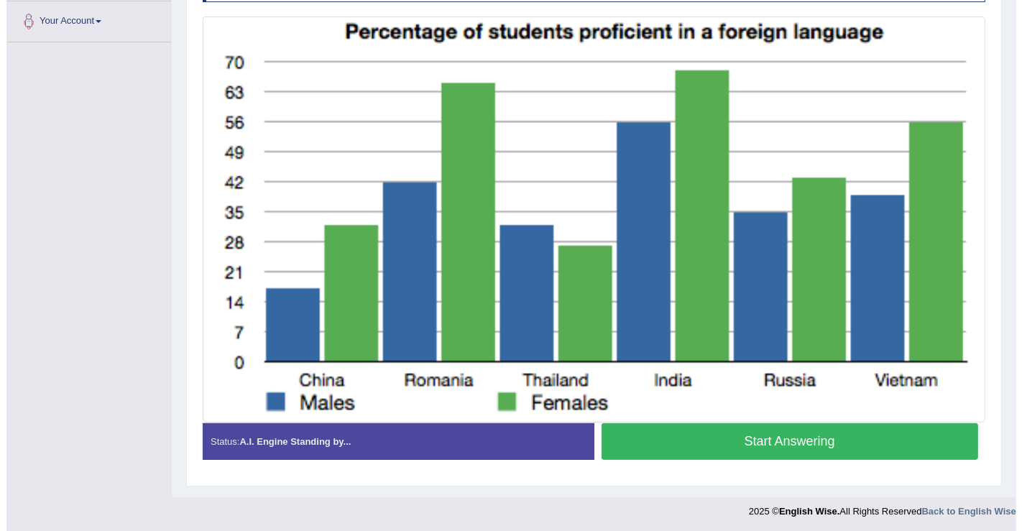
scroll to position [236, 0]
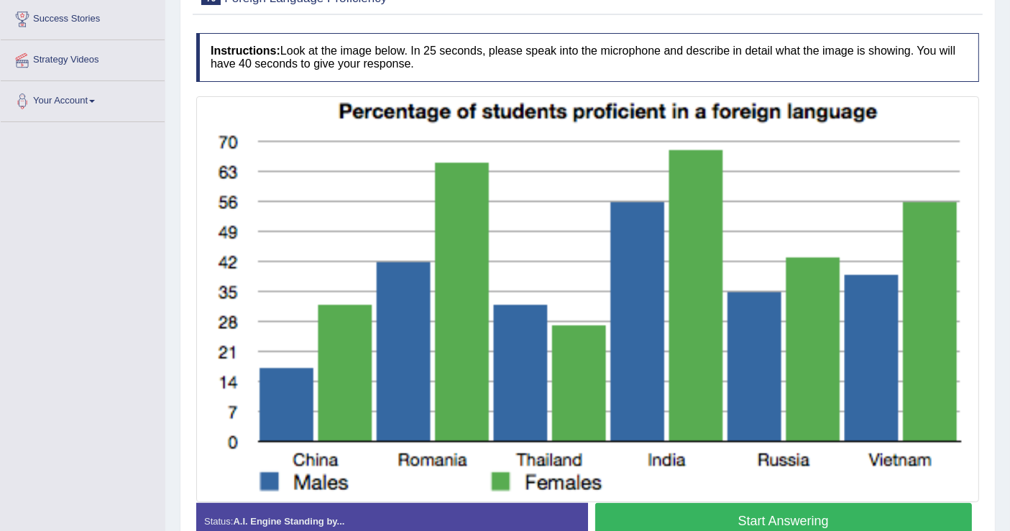
click at [753, 520] on button "Start Answering" at bounding box center [783, 521] width 377 height 37
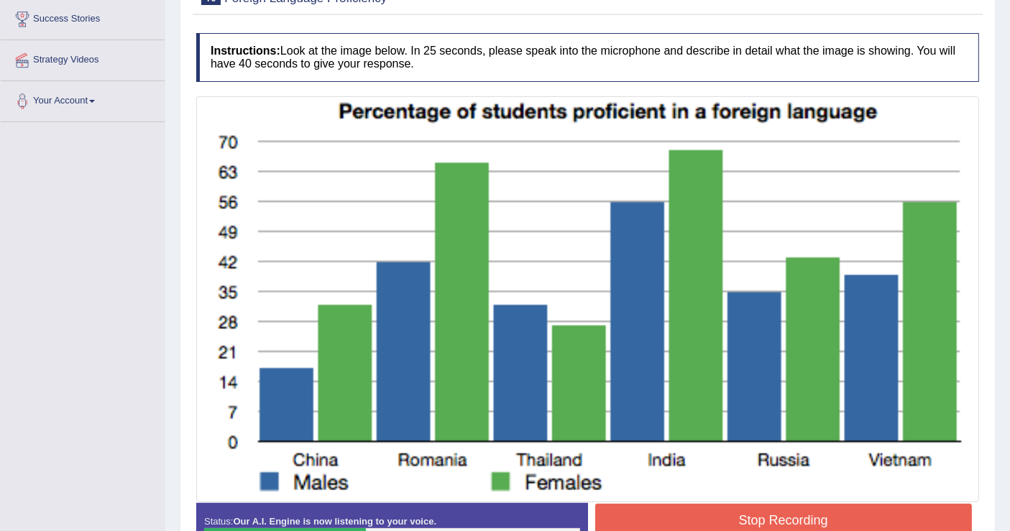
click at [806, 514] on button "Stop Recording" at bounding box center [783, 520] width 377 height 33
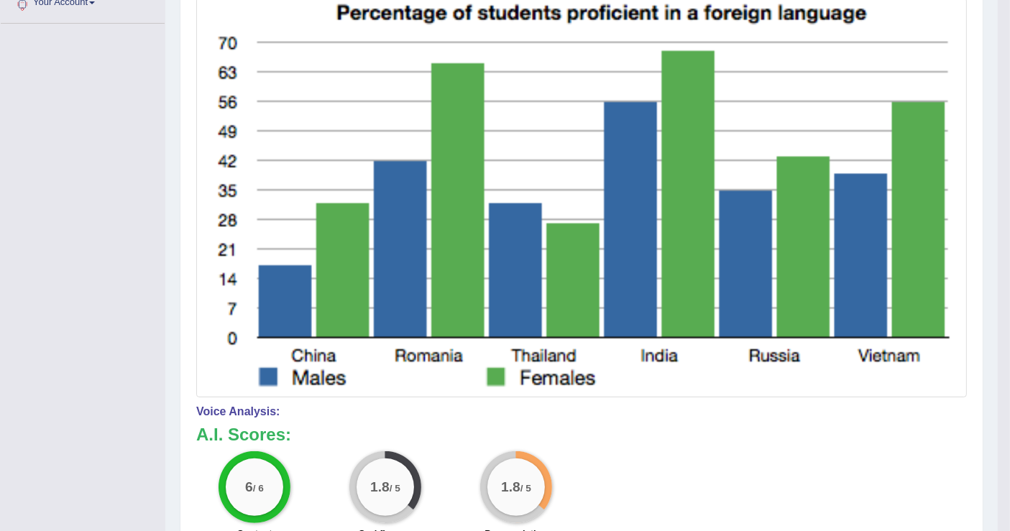
scroll to position [75, 0]
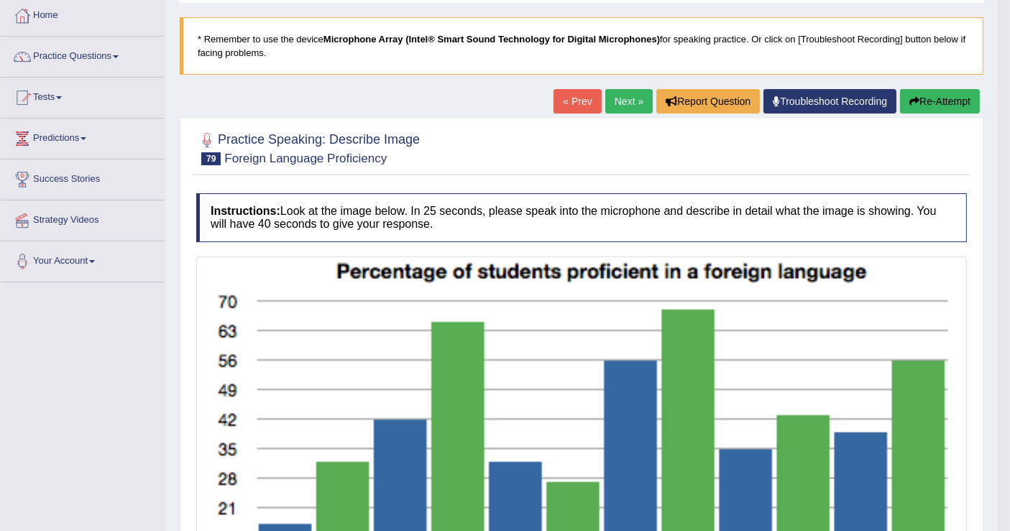
click at [928, 103] on button "Re-Attempt" at bounding box center [940, 101] width 80 height 24
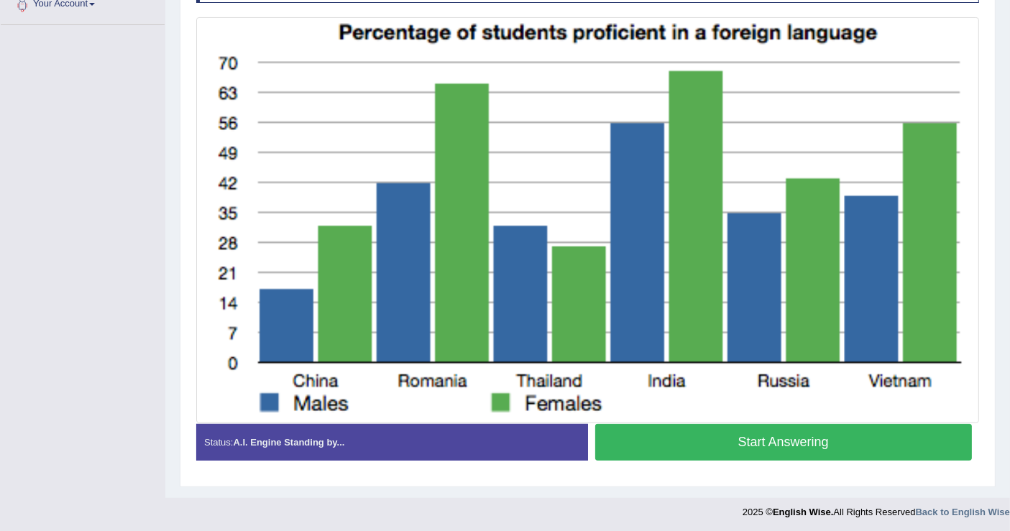
click at [910, 425] on button "Start Answering" at bounding box center [783, 442] width 377 height 37
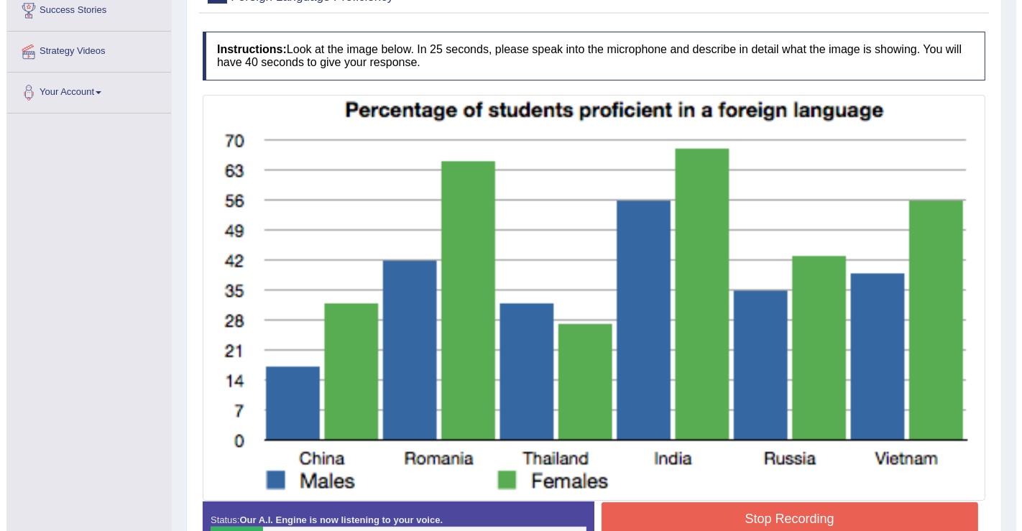
scroll to position [323, 0]
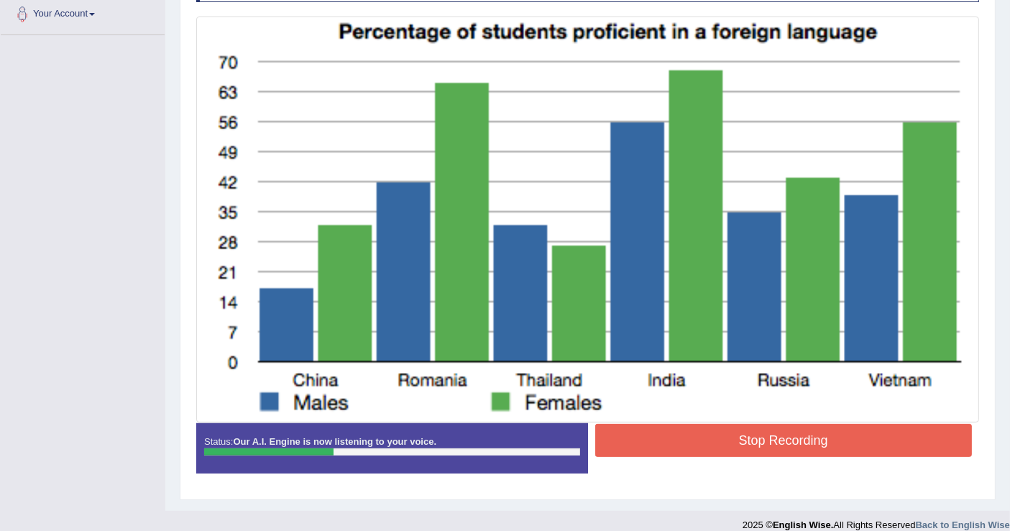
click at [895, 424] on button "Stop Recording" at bounding box center [783, 440] width 377 height 33
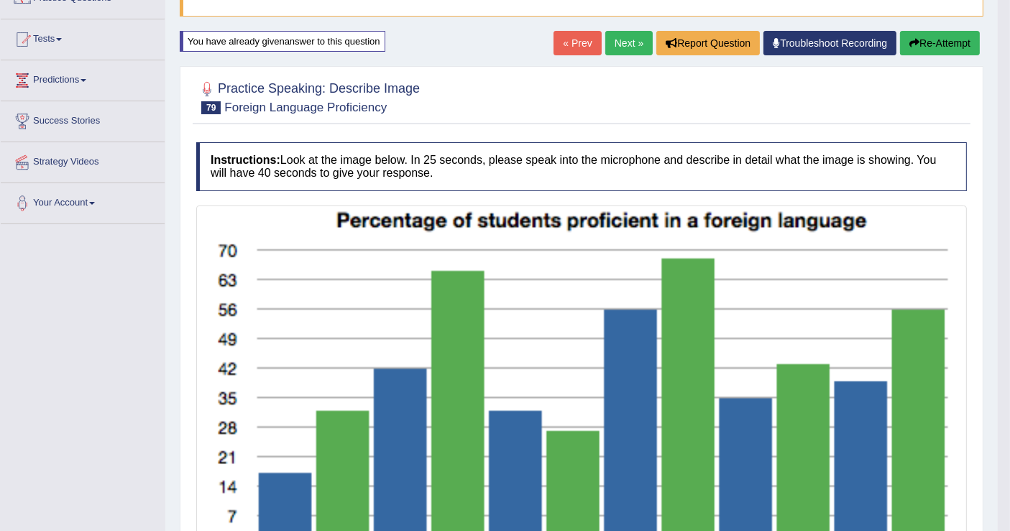
scroll to position [16, 0]
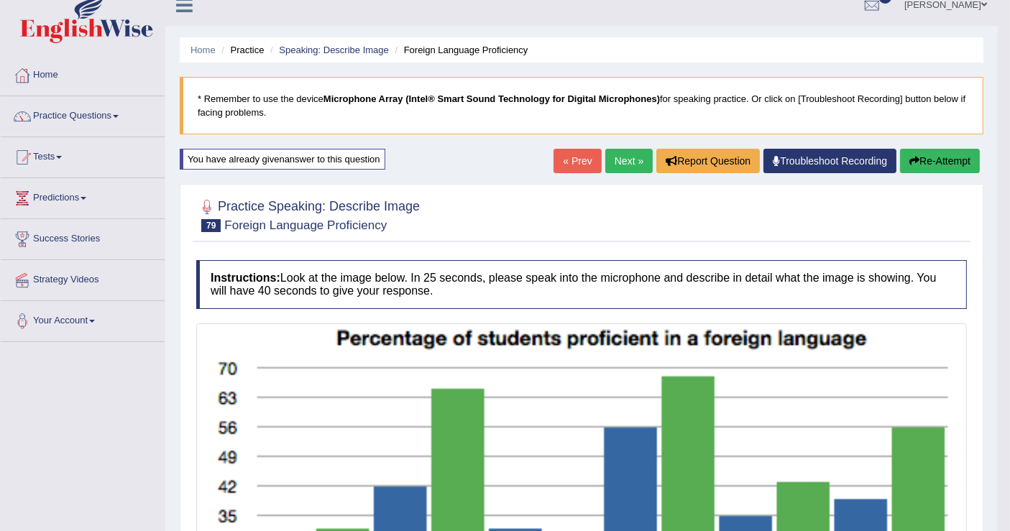
click at [632, 154] on link "Next »" at bounding box center [628, 161] width 47 height 24
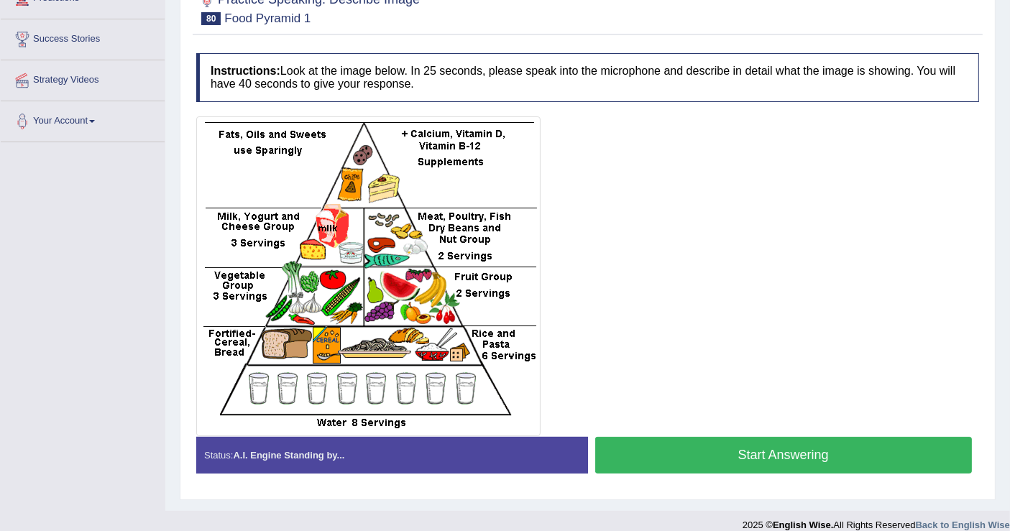
click at [811, 441] on button "Start Answering" at bounding box center [783, 455] width 377 height 37
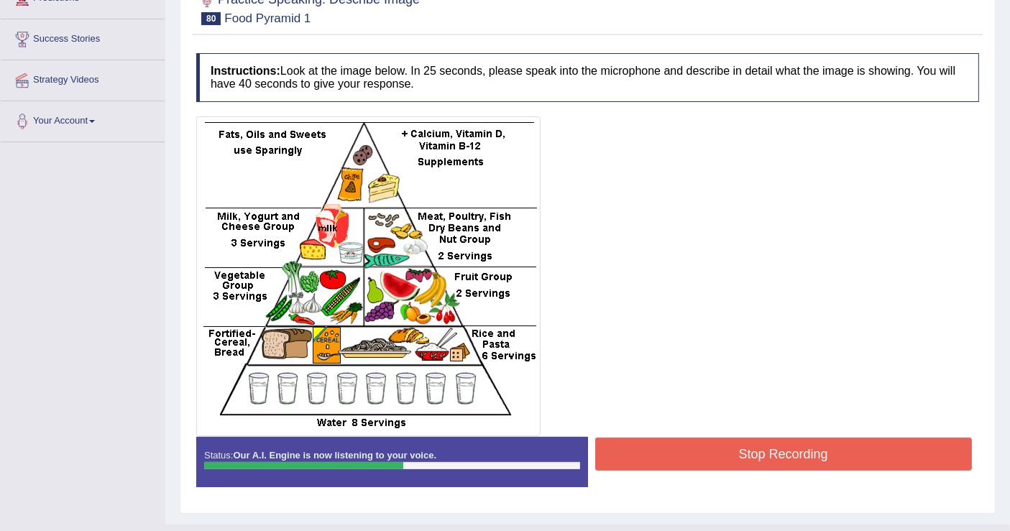
click at [810, 443] on button "Stop Recording" at bounding box center [783, 454] width 377 height 33
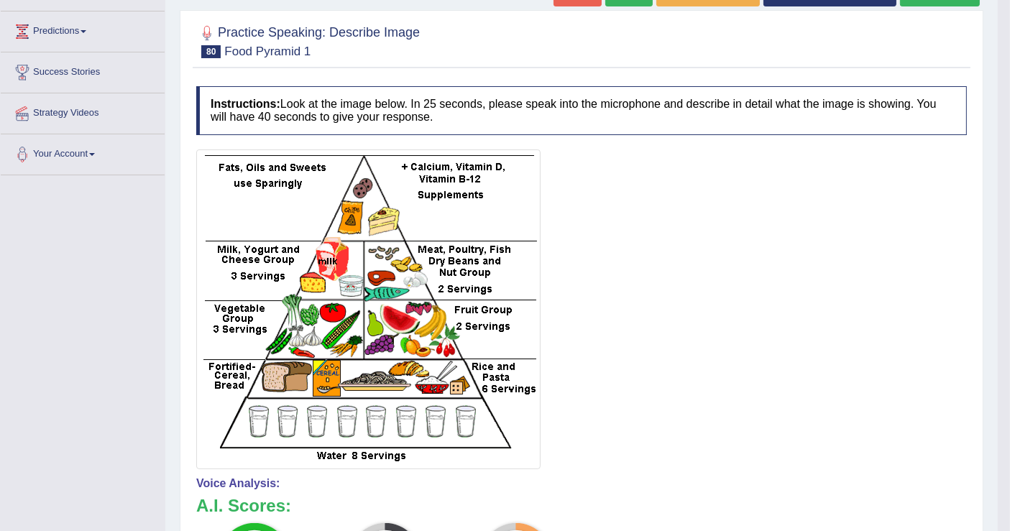
scroll to position [8, 0]
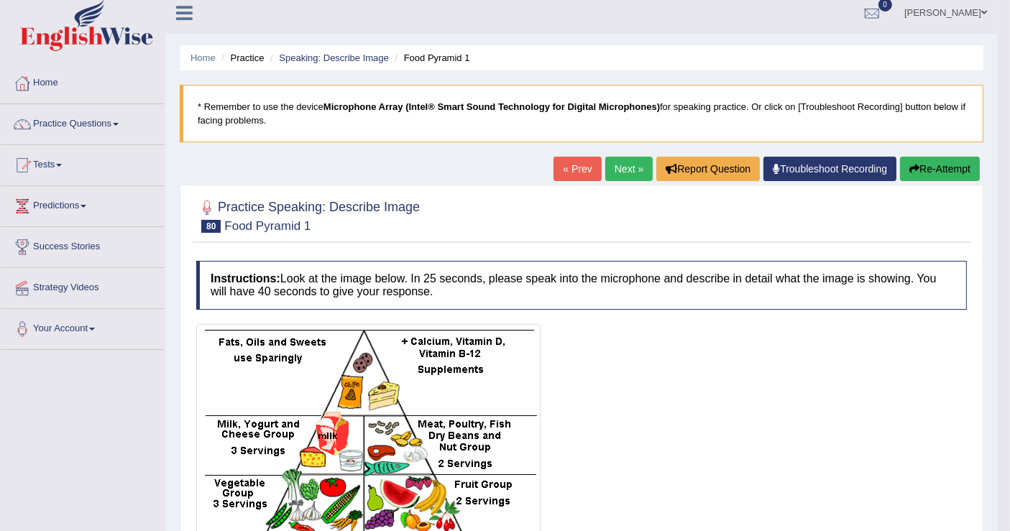
click at [953, 170] on button "Re-Attempt" at bounding box center [940, 169] width 80 height 24
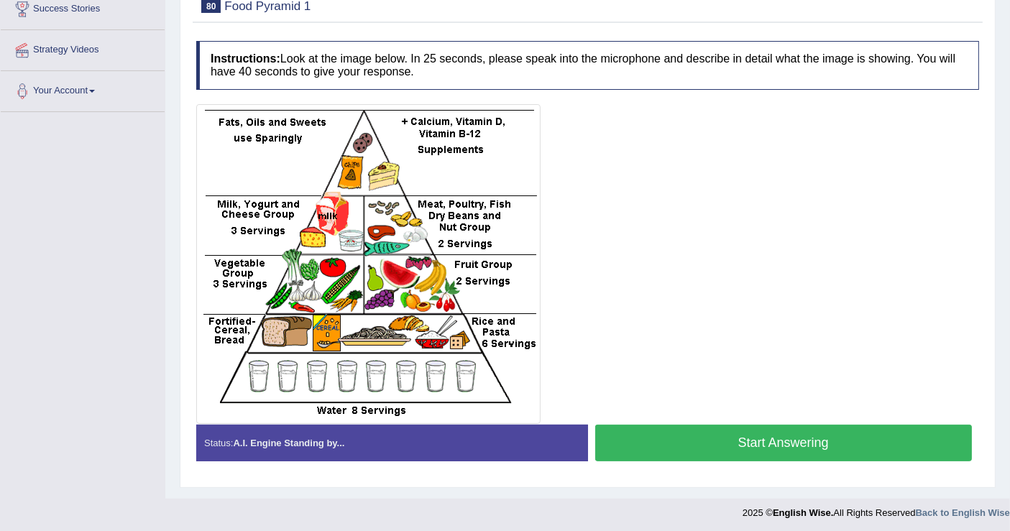
click at [854, 429] on button "Start Answering" at bounding box center [783, 443] width 377 height 37
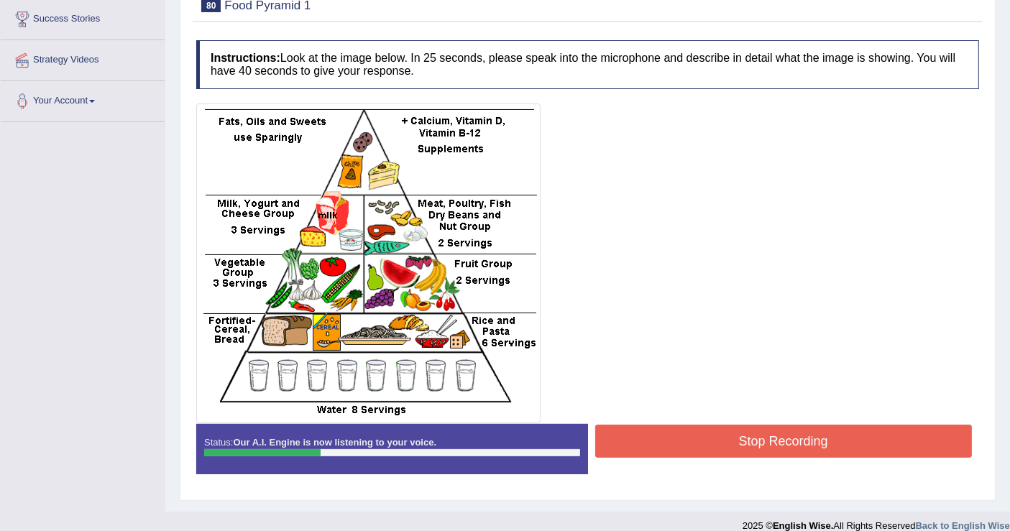
click at [861, 432] on button "Stop Recording" at bounding box center [783, 441] width 377 height 33
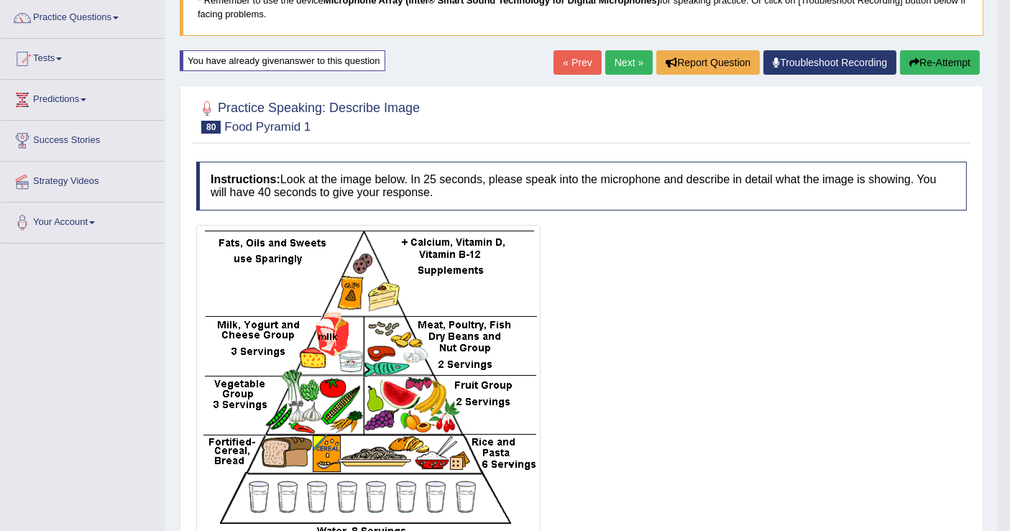
scroll to position [95, 0]
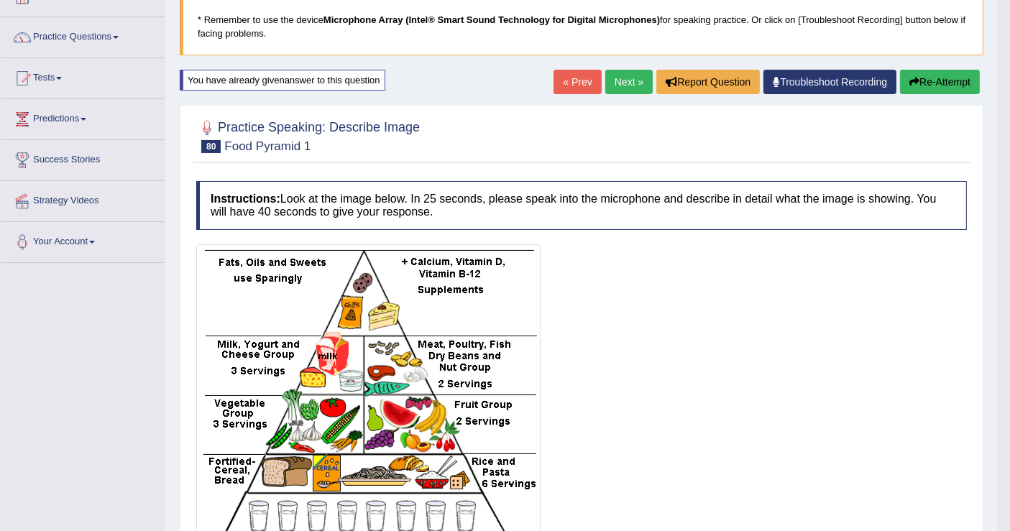
click at [945, 80] on button "Re-Attempt" at bounding box center [940, 82] width 80 height 24
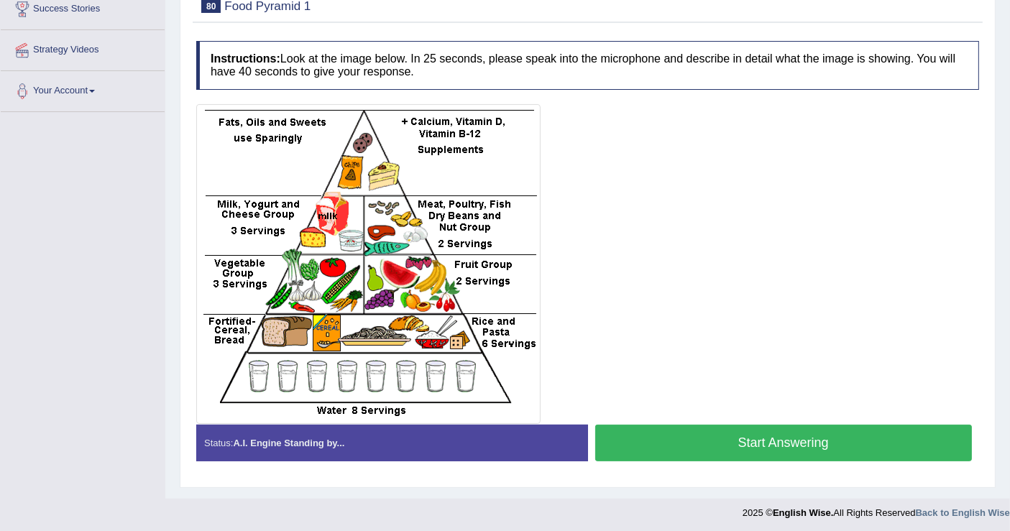
click at [808, 438] on button "Start Answering" at bounding box center [783, 443] width 377 height 37
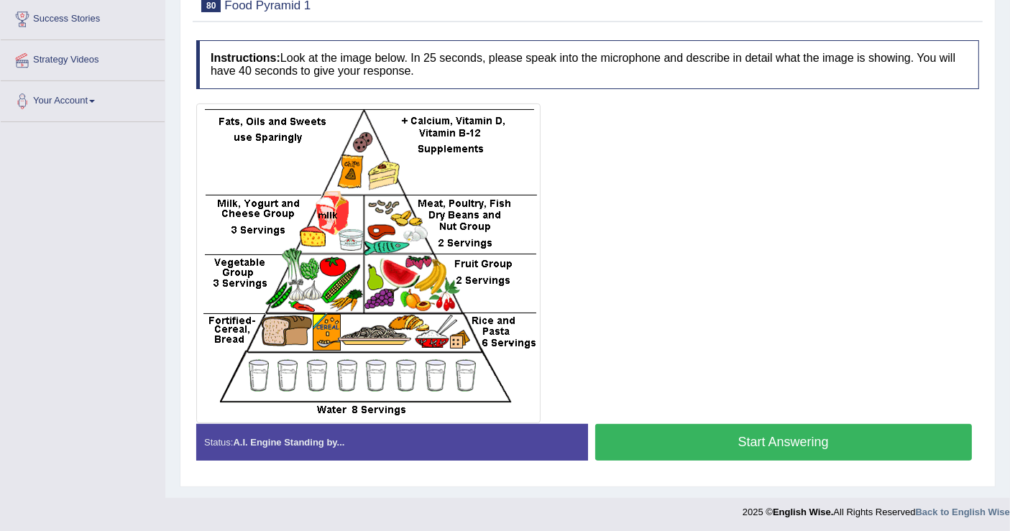
scroll to position [156, 0]
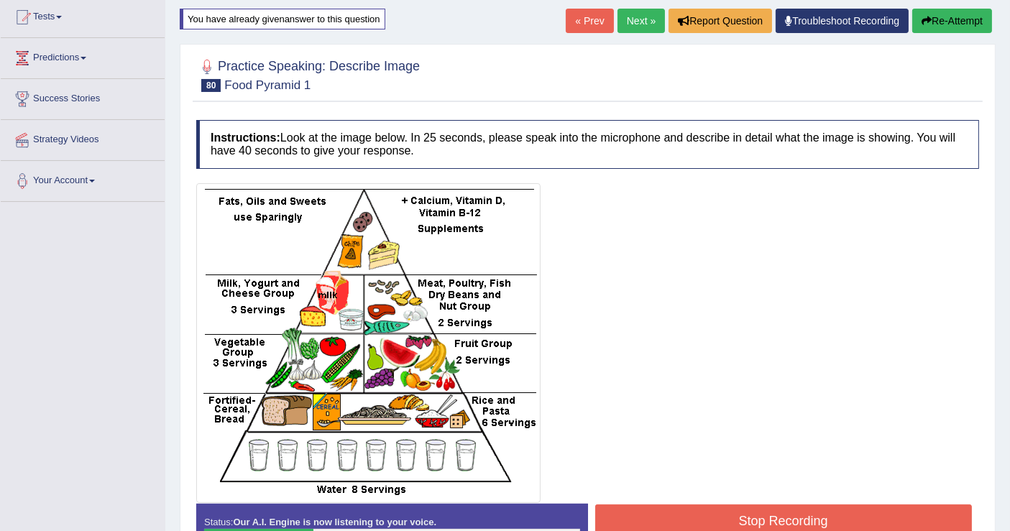
click at [742, 524] on button "Stop Recording" at bounding box center [783, 520] width 377 height 33
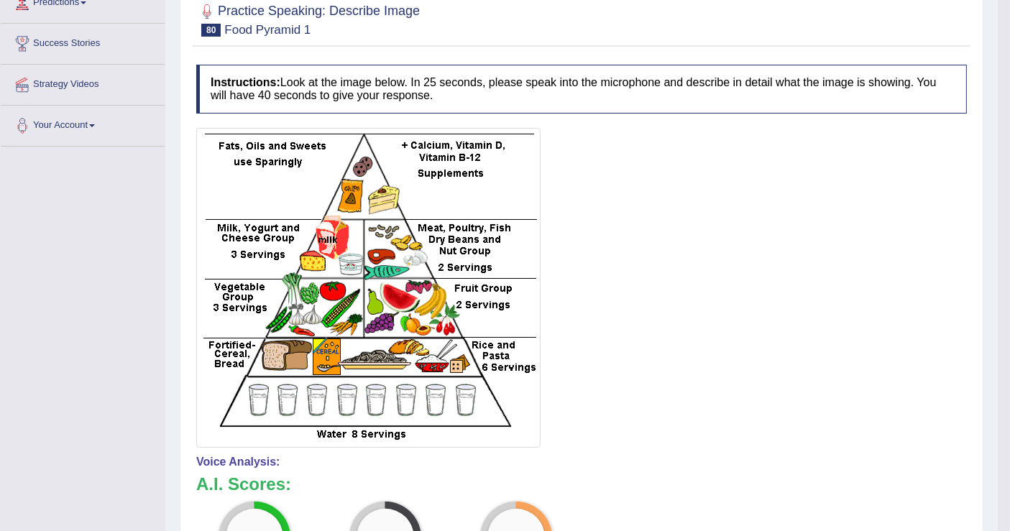
scroll to position [175, 0]
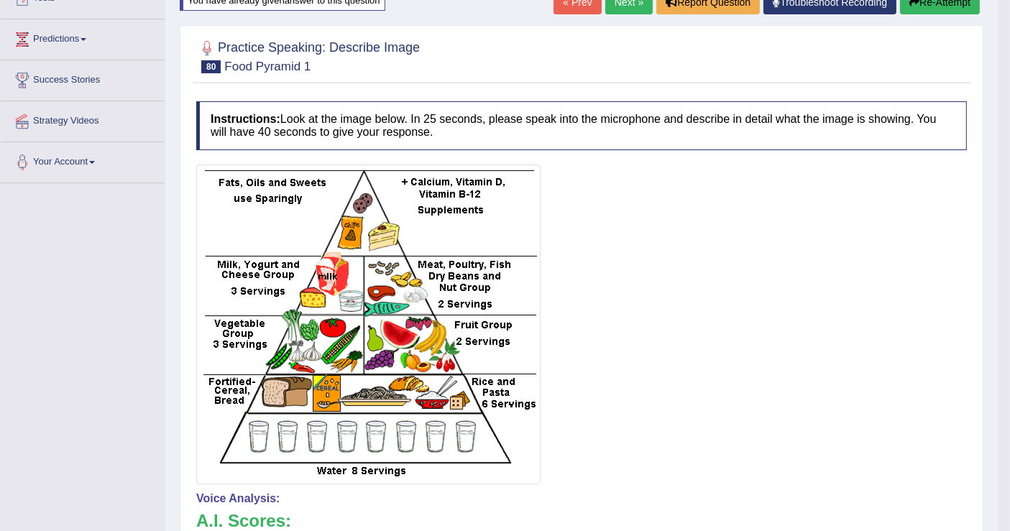
click at [619, 3] on link "Next »" at bounding box center [628, 2] width 47 height 24
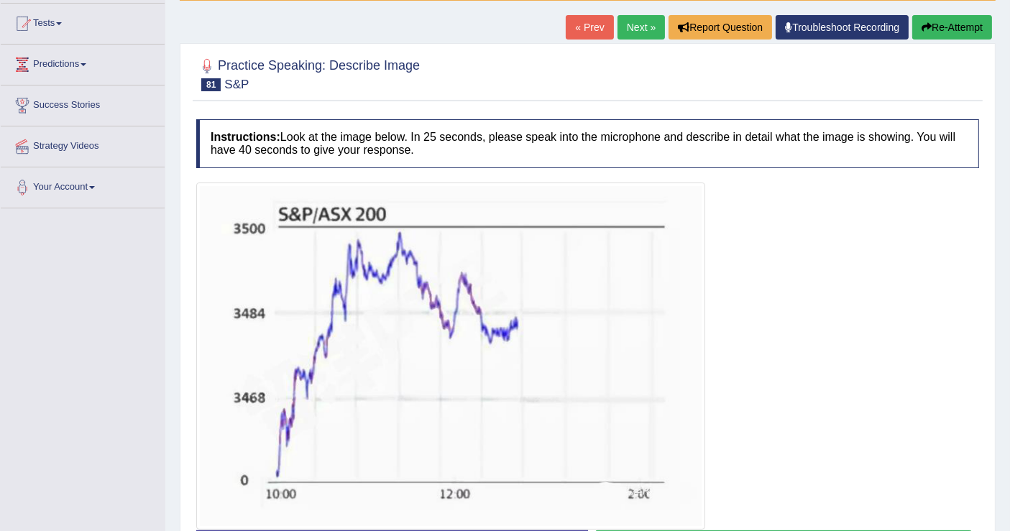
scroll to position [80, 0]
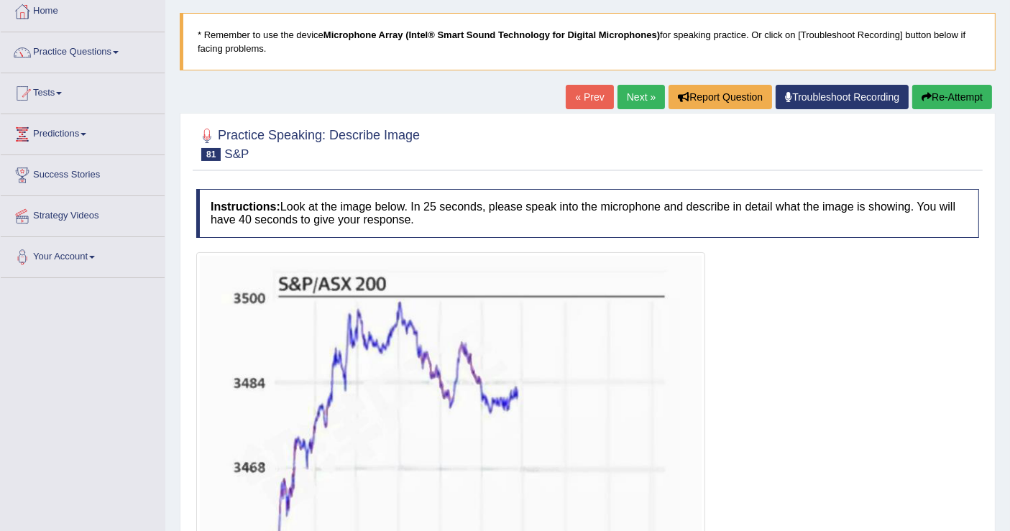
click at [634, 90] on link "Next »" at bounding box center [640, 97] width 47 height 24
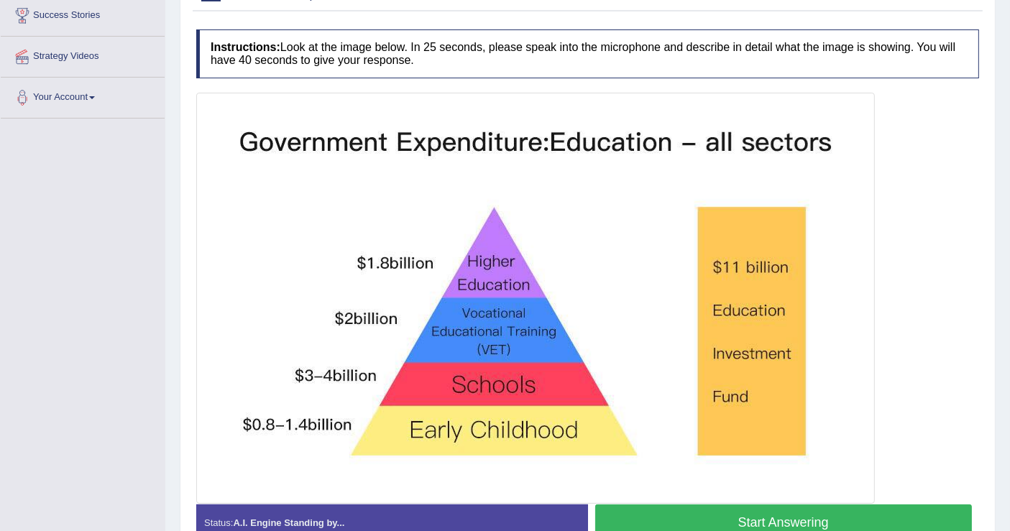
click at [723, 512] on button "Start Answering" at bounding box center [783, 522] width 377 height 37
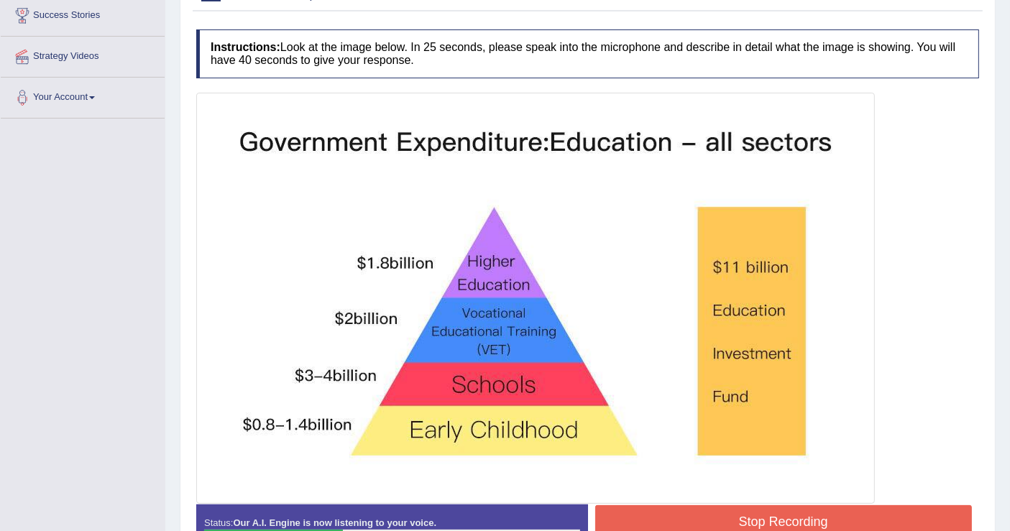
click at [723, 512] on button "Stop Recording" at bounding box center [783, 521] width 377 height 33
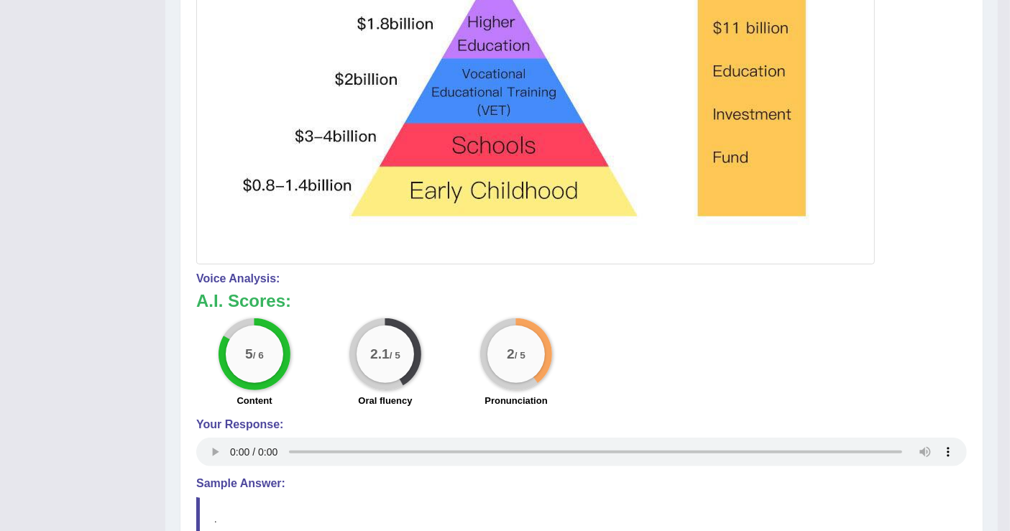
scroll to position [399, 0]
